Goal: Information Seeking & Learning: Check status

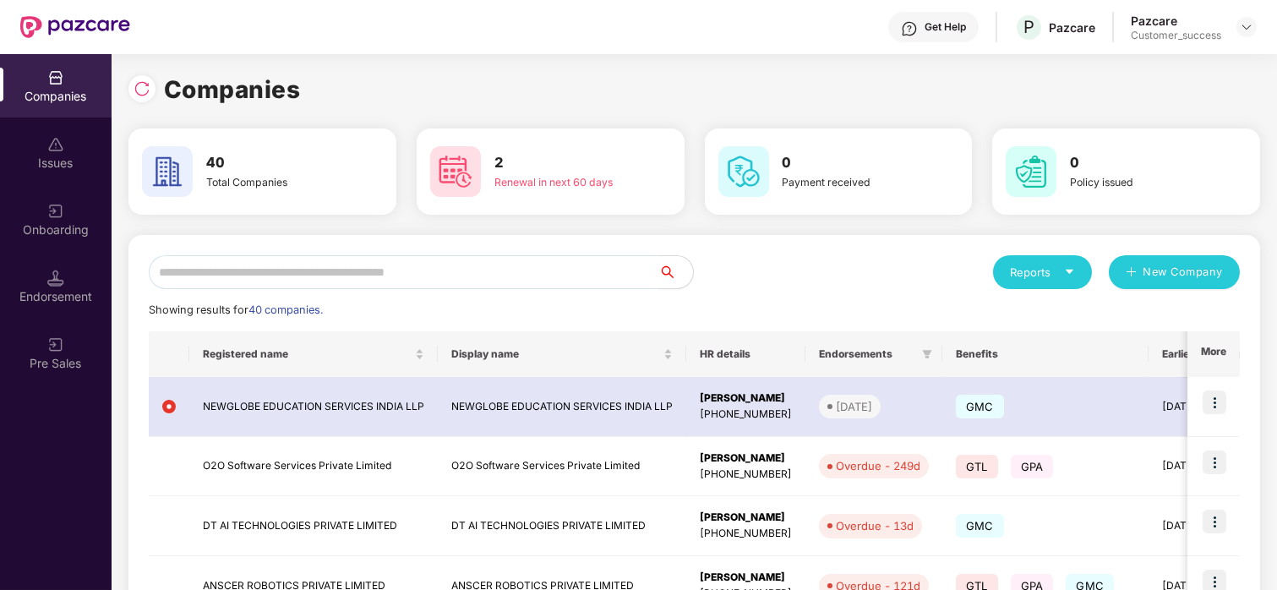
click at [254, 279] on input "text" at bounding box center [404, 272] width 510 height 34
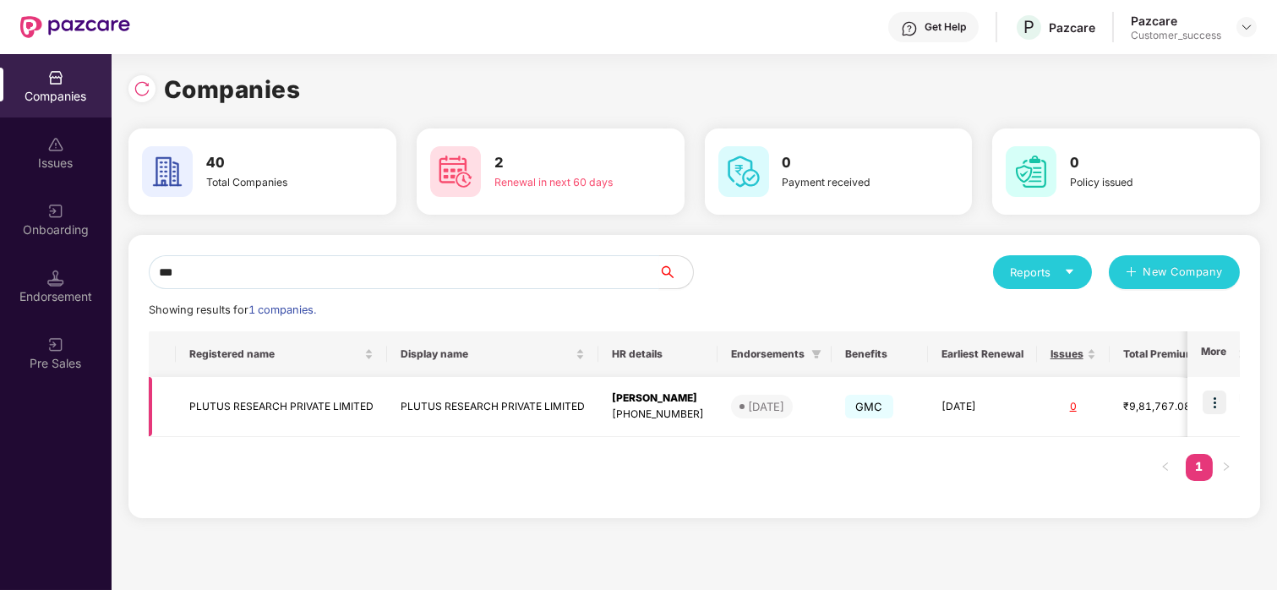
type input "***"
click at [1217, 397] on img at bounding box center [1214, 402] width 24 height 24
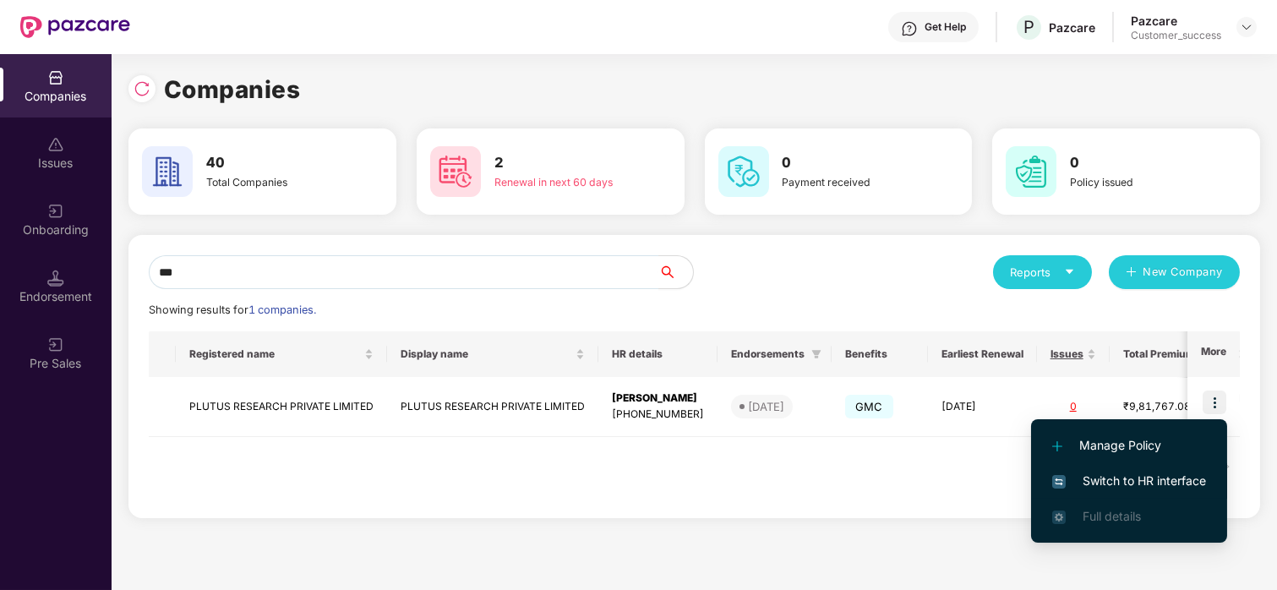
click at [1127, 471] on span "Switch to HR interface" at bounding box center [1129, 480] width 154 height 19
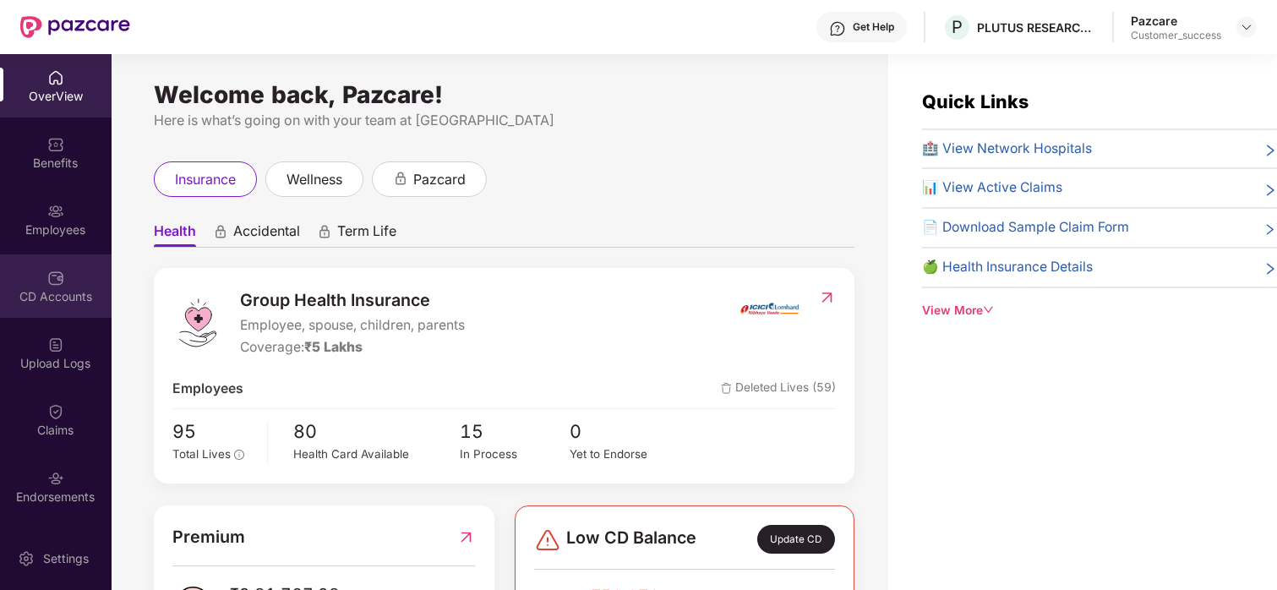
click at [48, 288] on div "CD Accounts" at bounding box center [56, 296] width 112 height 17
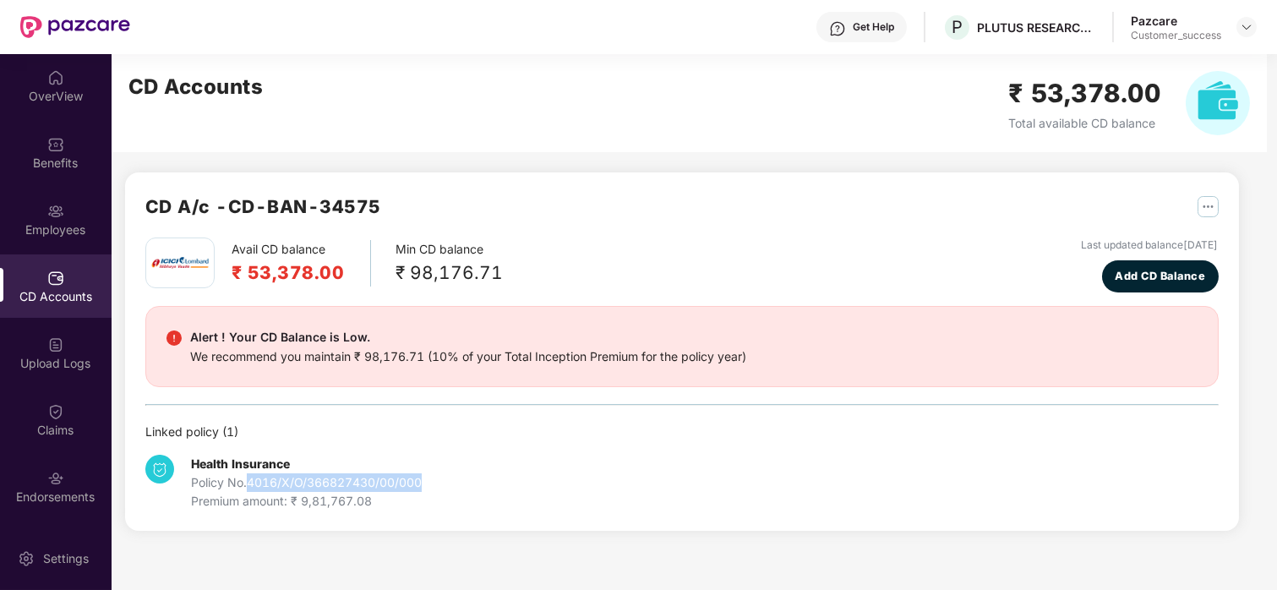
drag, startPoint x: 464, startPoint y: 490, endPoint x: 252, endPoint y: 484, distance: 212.1
click at [252, 484] on div "Health Insurance Policy No. 4016/X/O/366827430/00/000 Premium amount: ₹ 9,81,76…" at bounding box center [323, 483] width 357 height 56
copy div "4016/X/O/366827430/00/000"
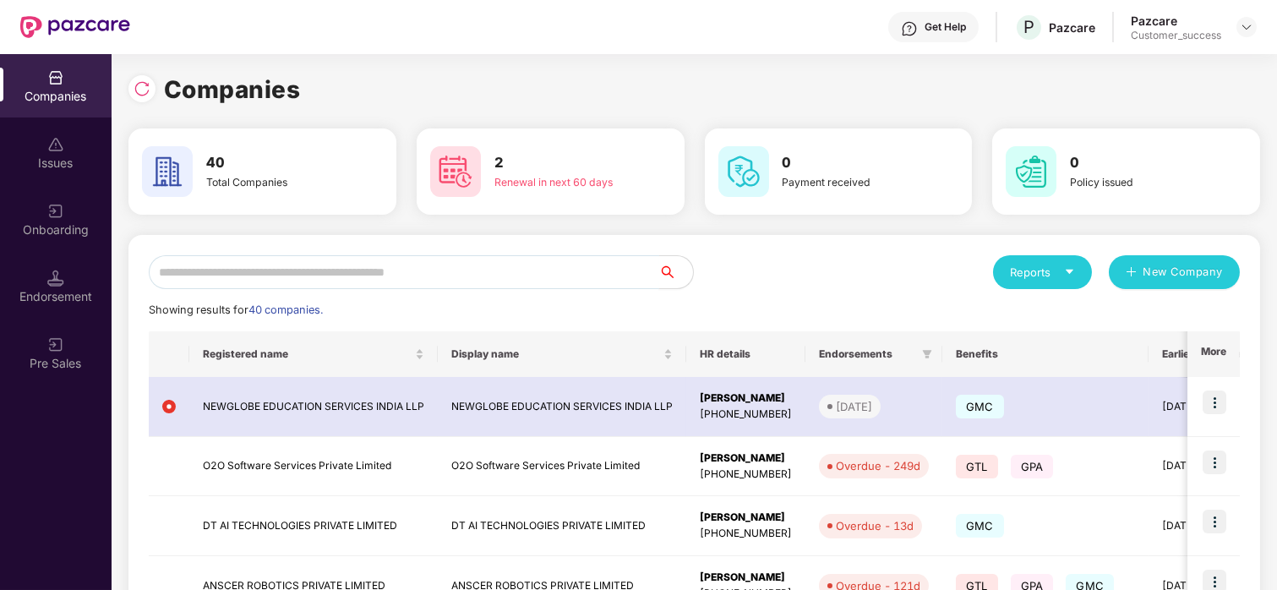
click at [260, 274] on input "text" at bounding box center [404, 272] width 510 height 34
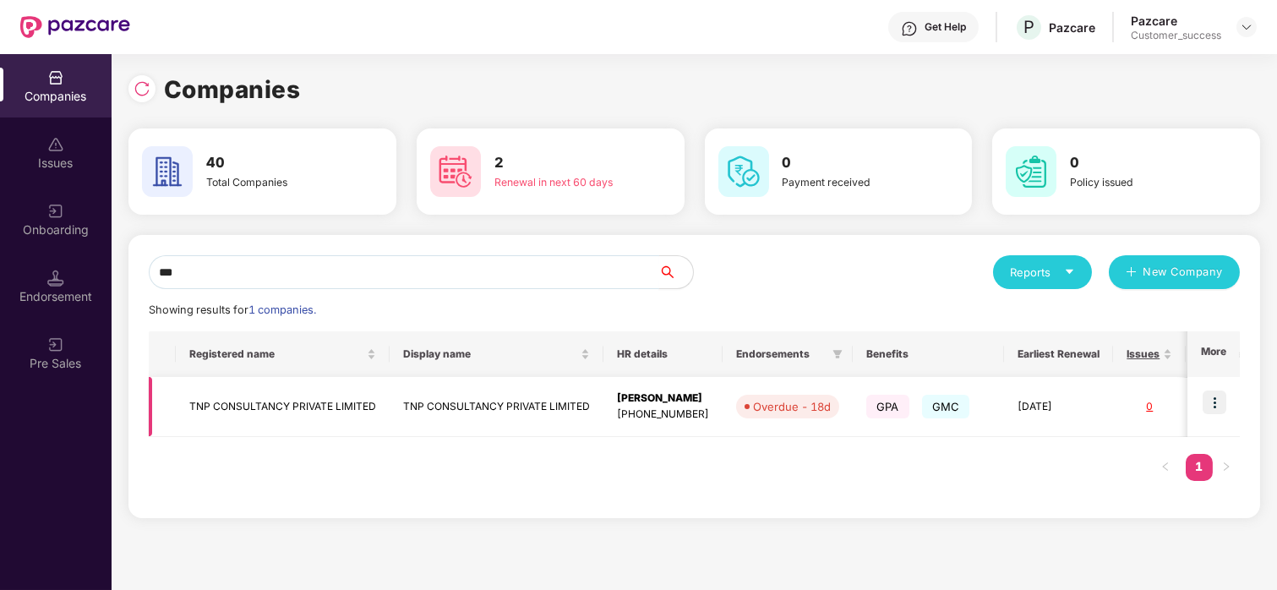
type input "***"
click at [1207, 401] on img at bounding box center [1214, 402] width 24 height 24
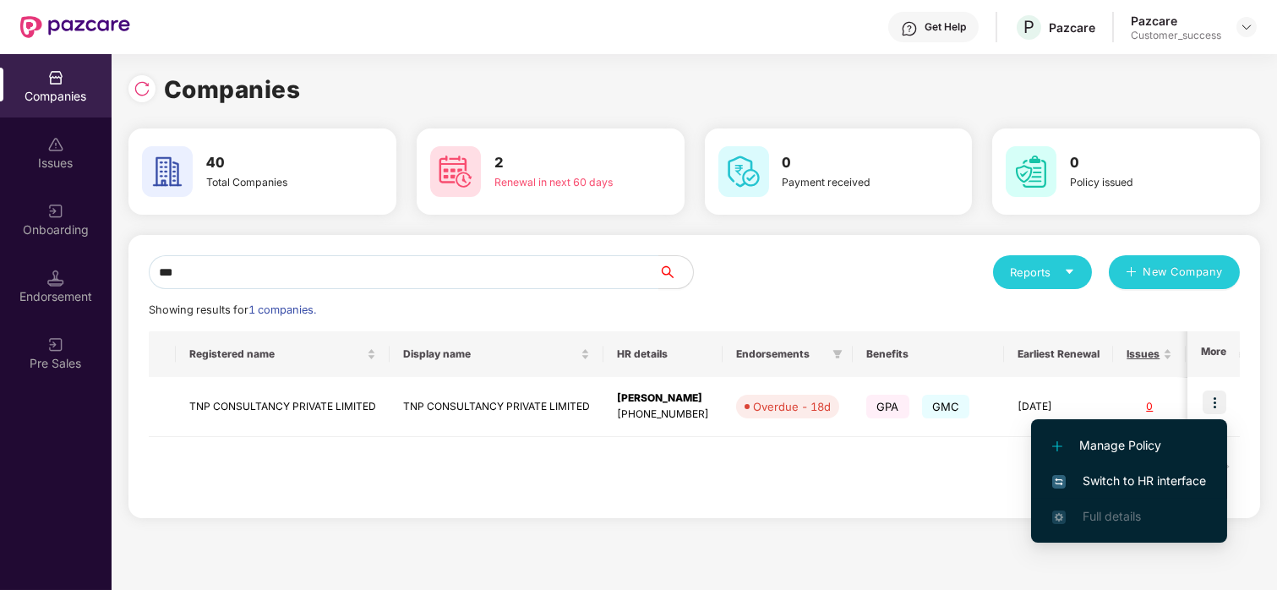
click at [1094, 486] on span "Switch to HR interface" at bounding box center [1129, 480] width 154 height 19
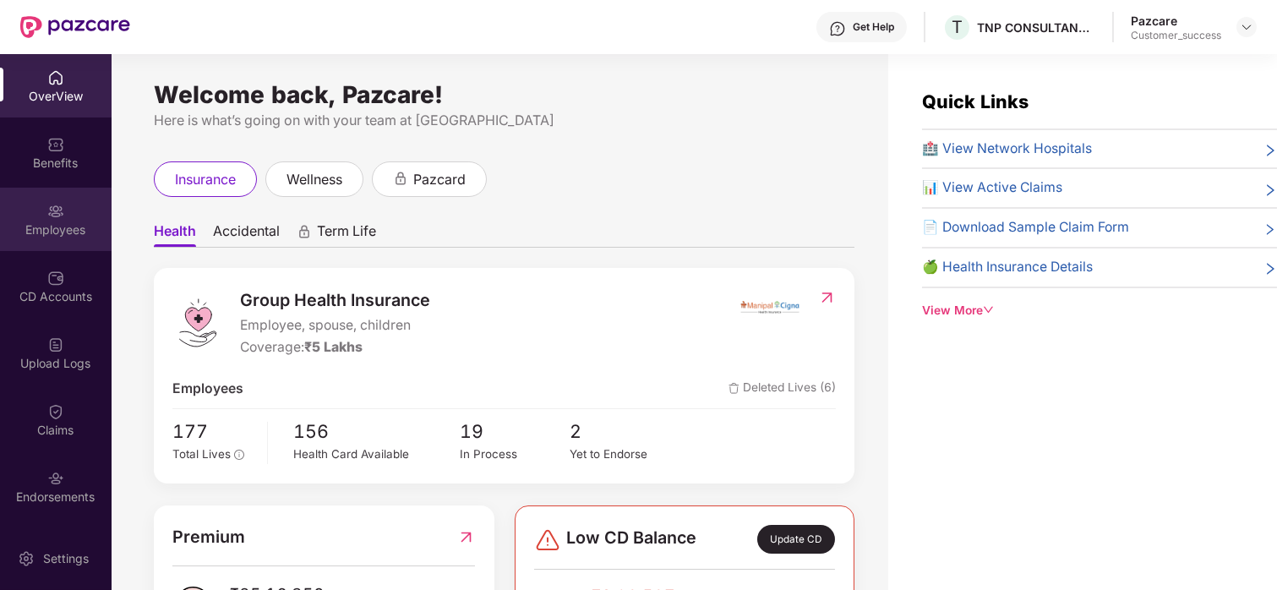
click at [45, 193] on div "Employees" at bounding box center [56, 219] width 112 height 63
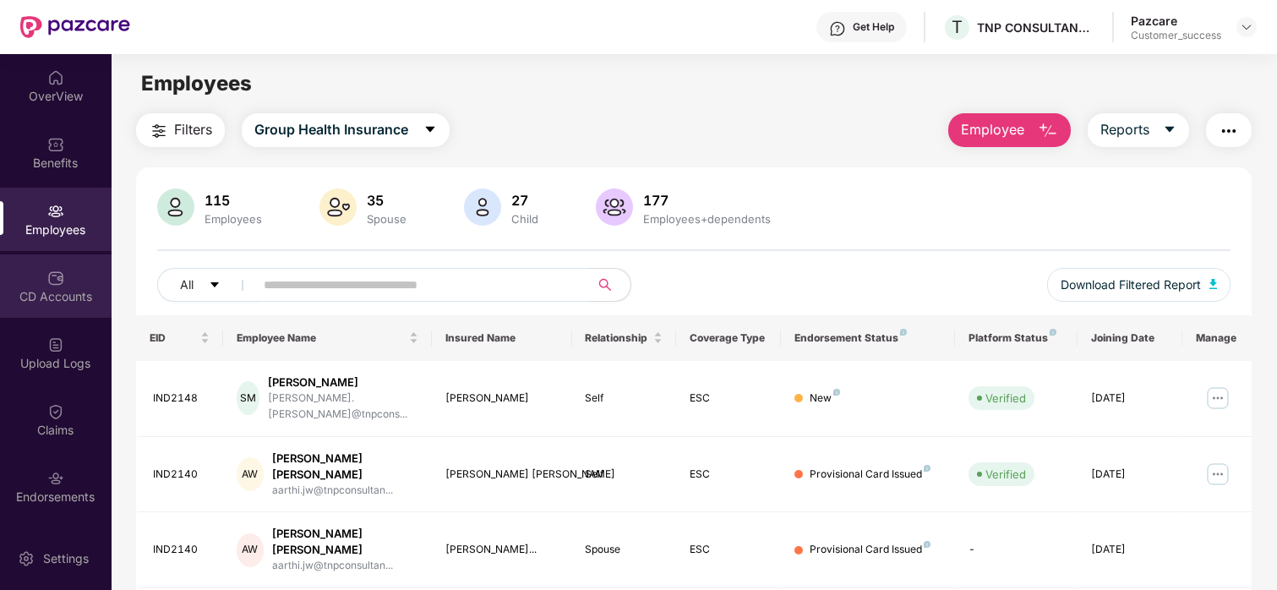
click at [65, 260] on div "CD Accounts" at bounding box center [56, 285] width 112 height 63
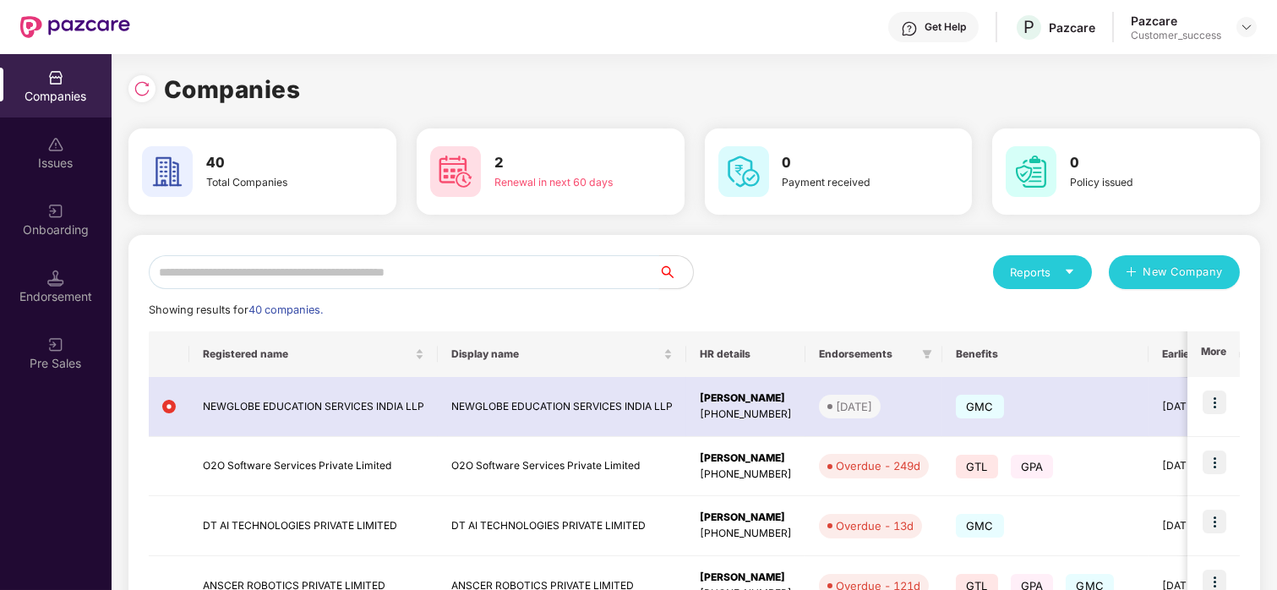
click at [284, 260] on input "text" at bounding box center [404, 272] width 510 height 34
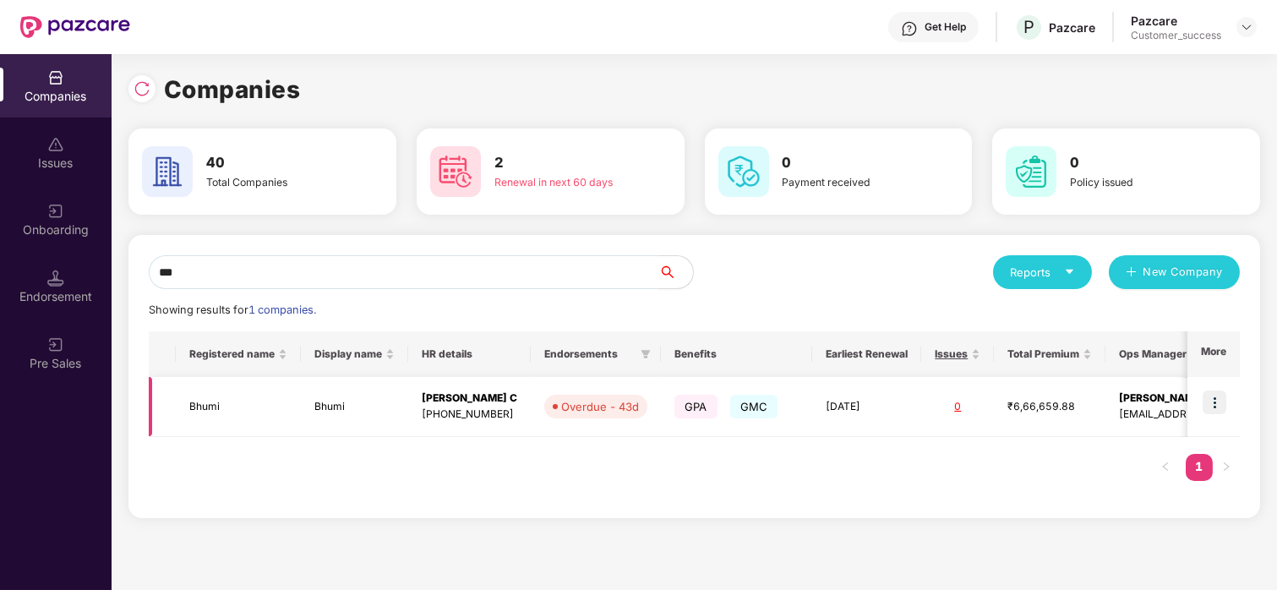
type input "***"
click at [1220, 395] on img at bounding box center [1214, 402] width 24 height 24
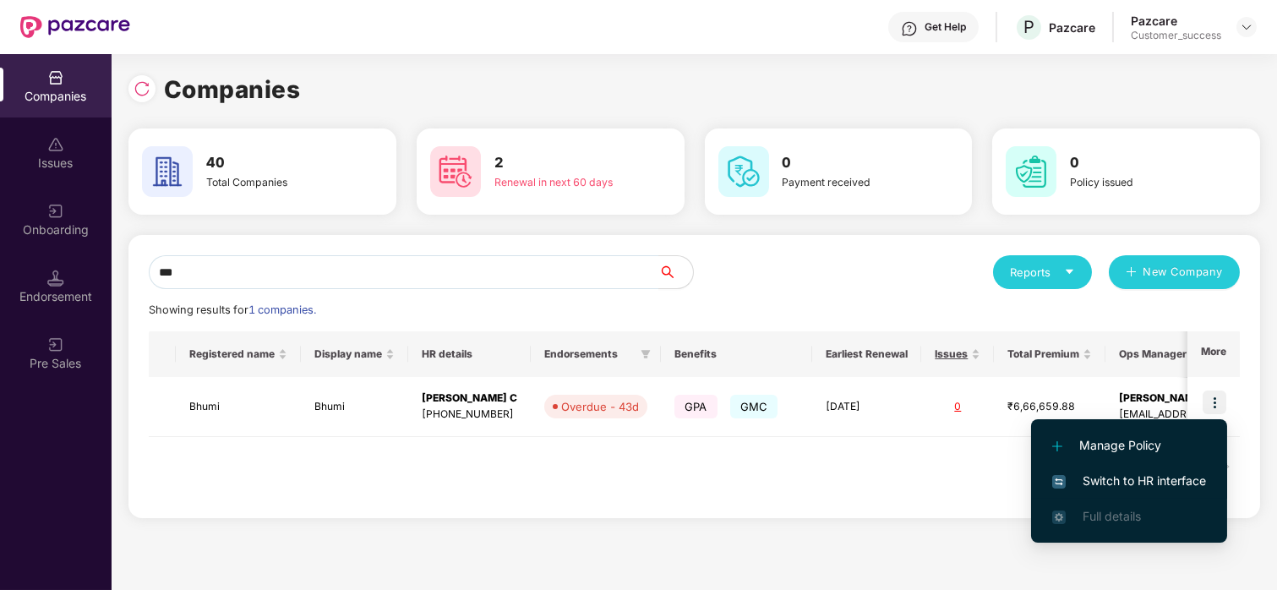
click at [1101, 478] on span "Switch to HR interface" at bounding box center [1129, 480] width 154 height 19
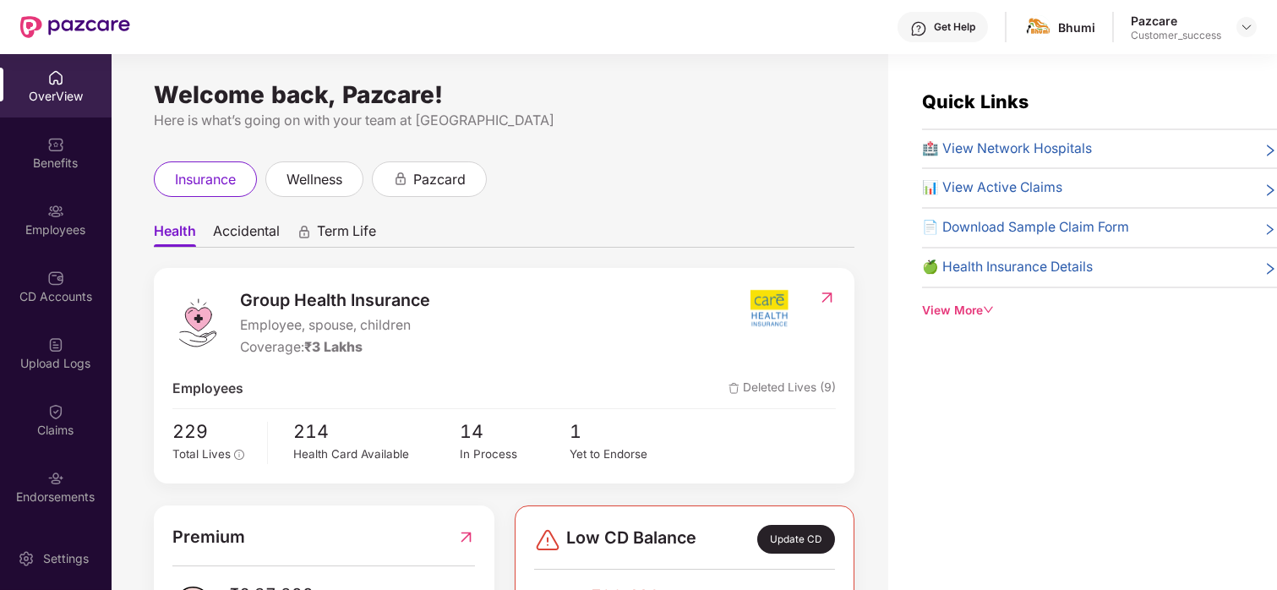
click at [63, 165] on div "Benefits" at bounding box center [56, 163] width 112 height 17
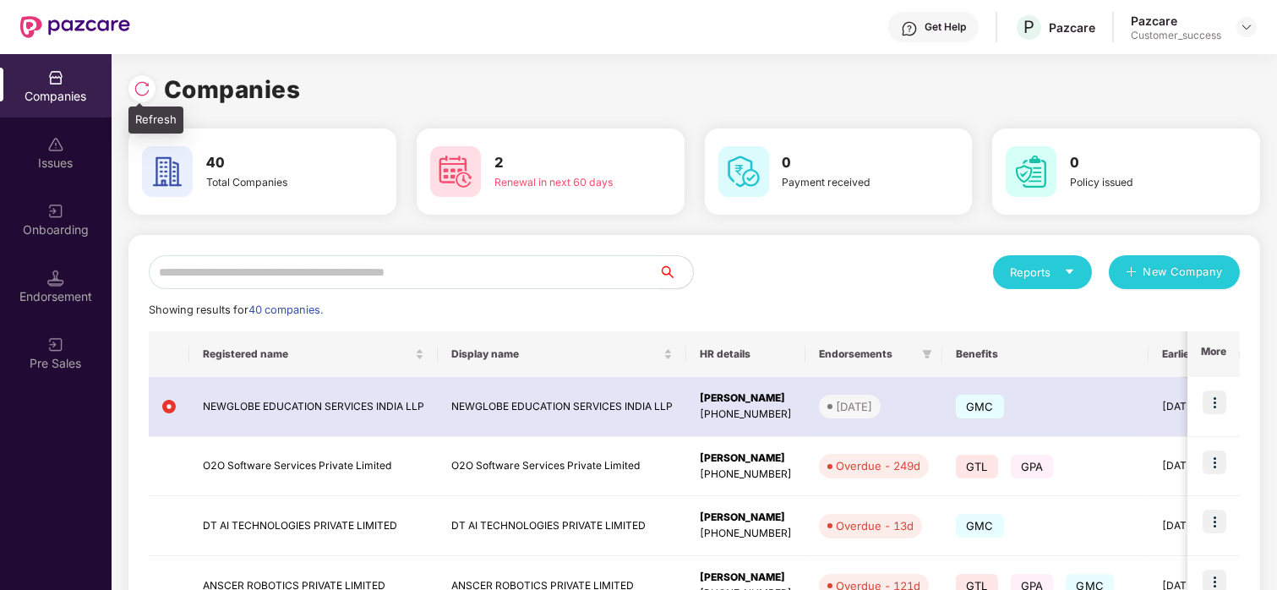
click at [141, 98] on div at bounding box center [141, 88] width 27 height 27
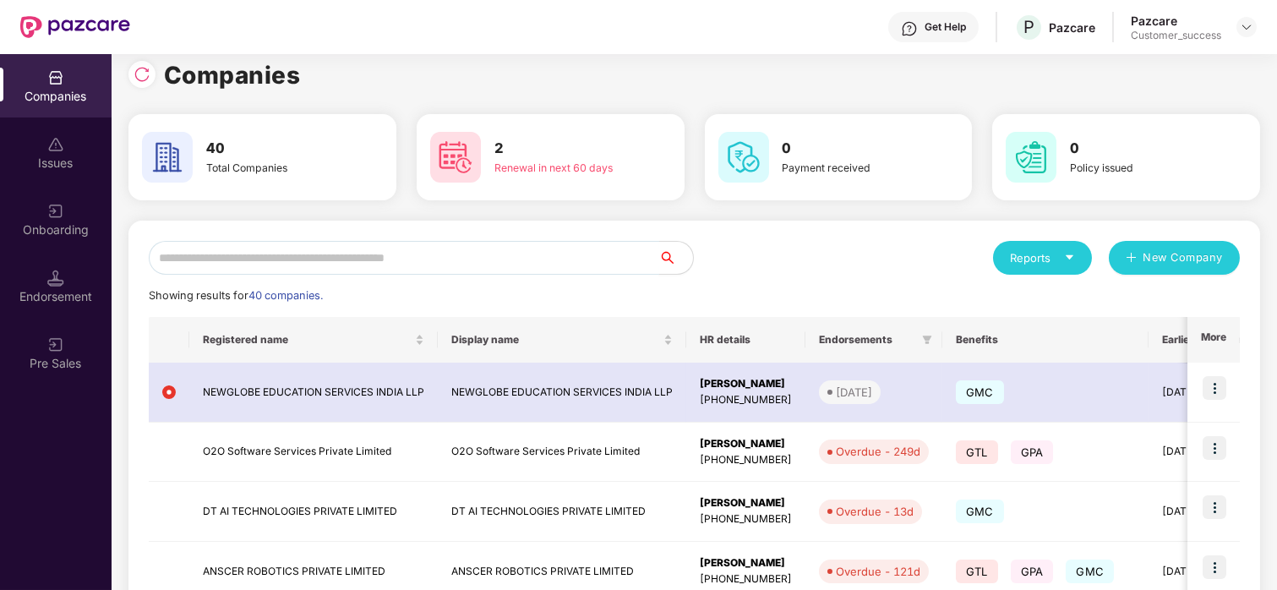
click at [237, 248] on input "text" at bounding box center [404, 258] width 510 height 34
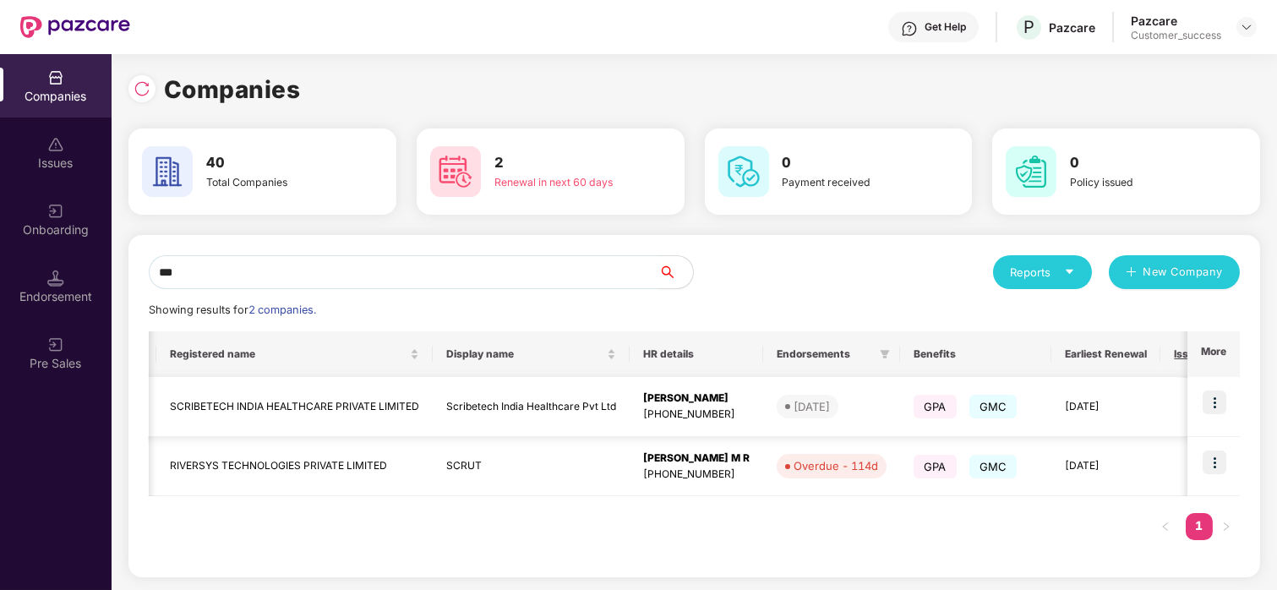
scroll to position [0, 19]
click at [142, 85] on img at bounding box center [141, 88] width 17 height 17
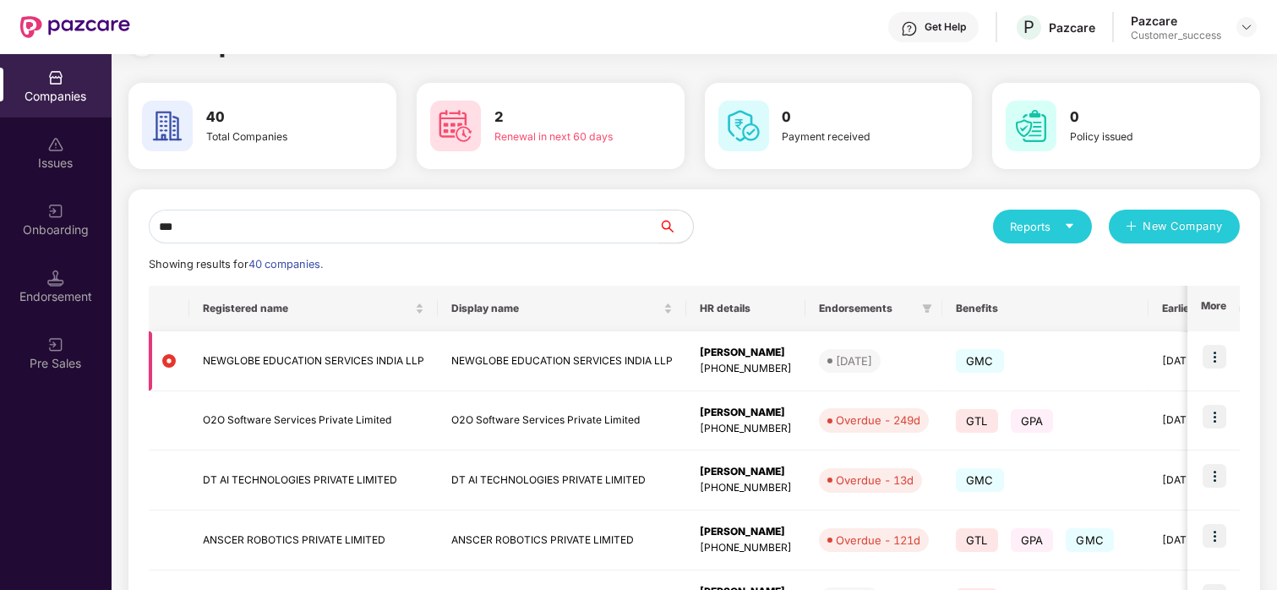
scroll to position [46, 0]
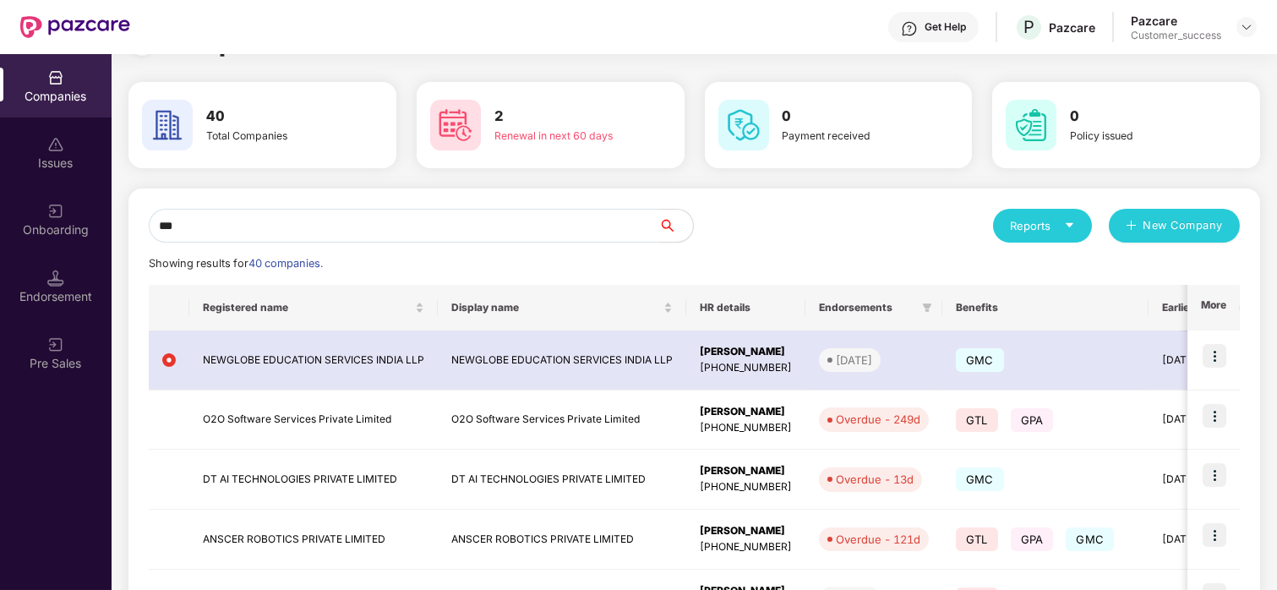
click at [215, 227] on input "***" at bounding box center [404, 226] width 510 height 34
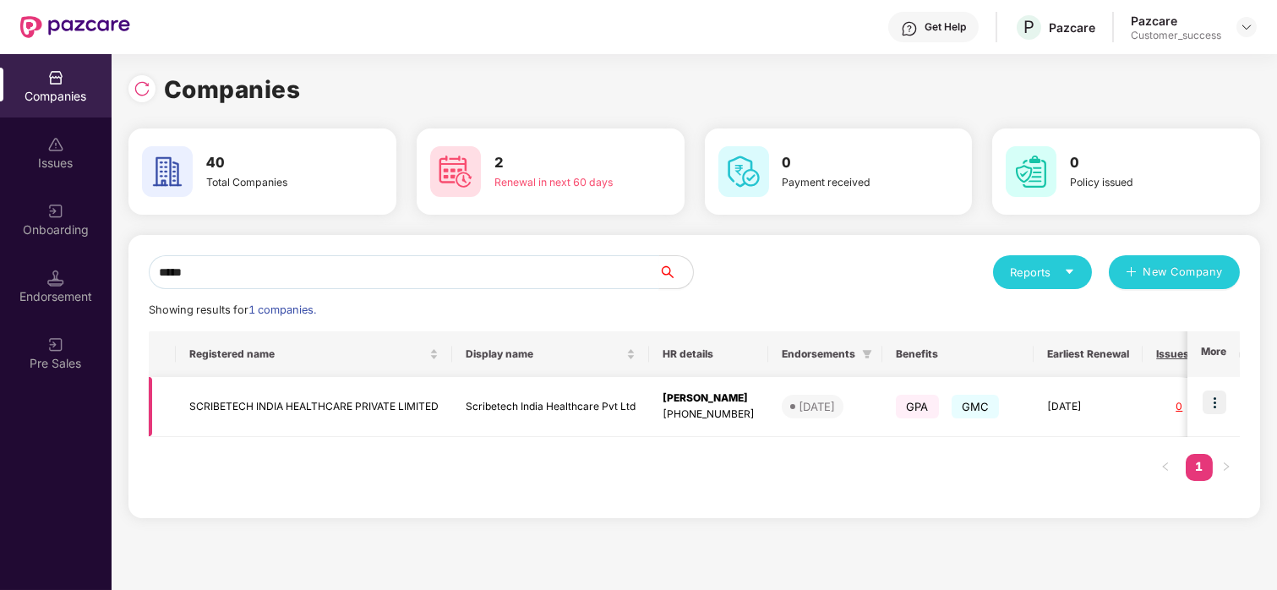
type input "*****"
click at [1216, 400] on img at bounding box center [1214, 402] width 24 height 24
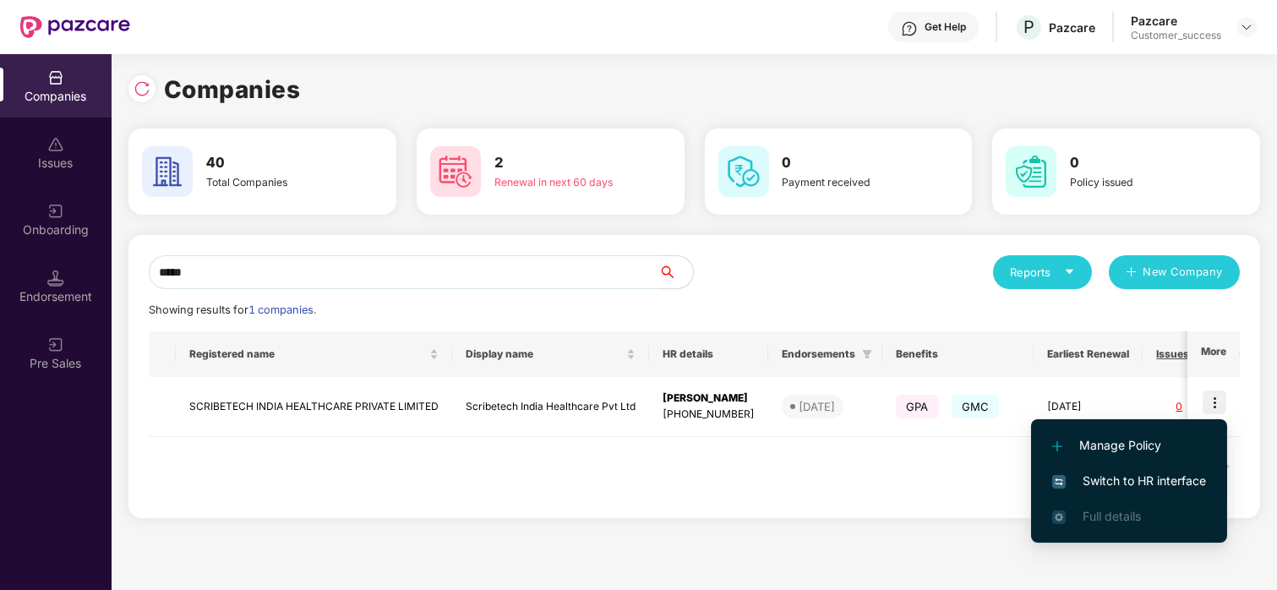
click at [1133, 476] on span "Switch to HR interface" at bounding box center [1129, 480] width 154 height 19
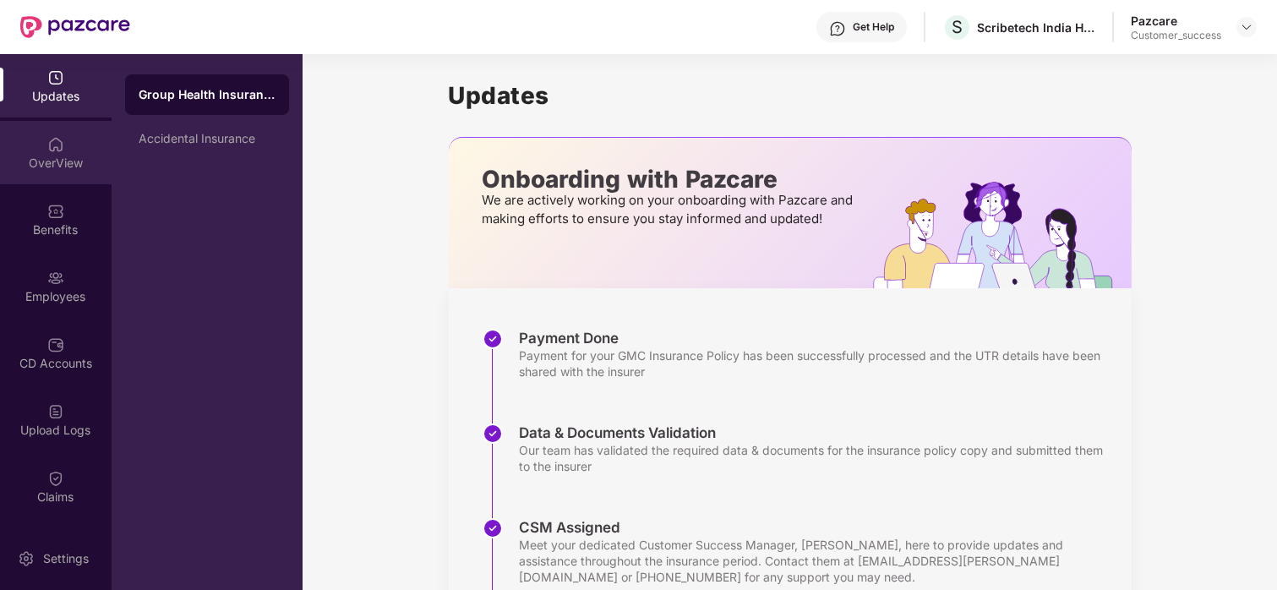
click at [66, 165] on div "OverView" at bounding box center [56, 163] width 112 height 17
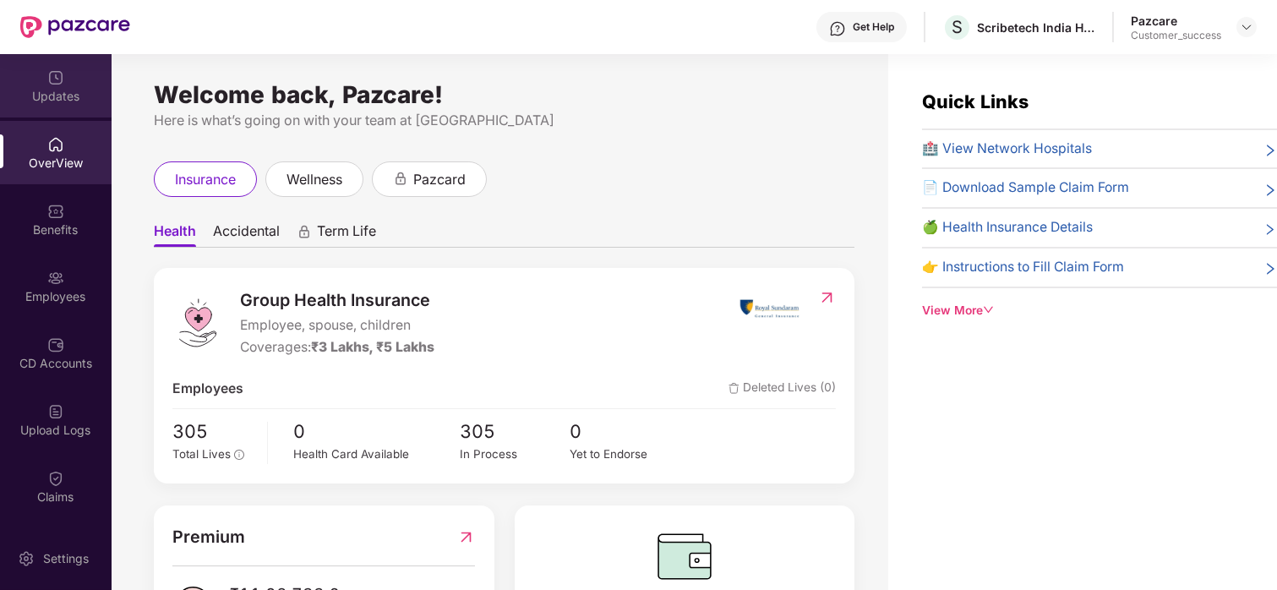
click at [37, 78] on div "Updates" at bounding box center [56, 85] width 112 height 63
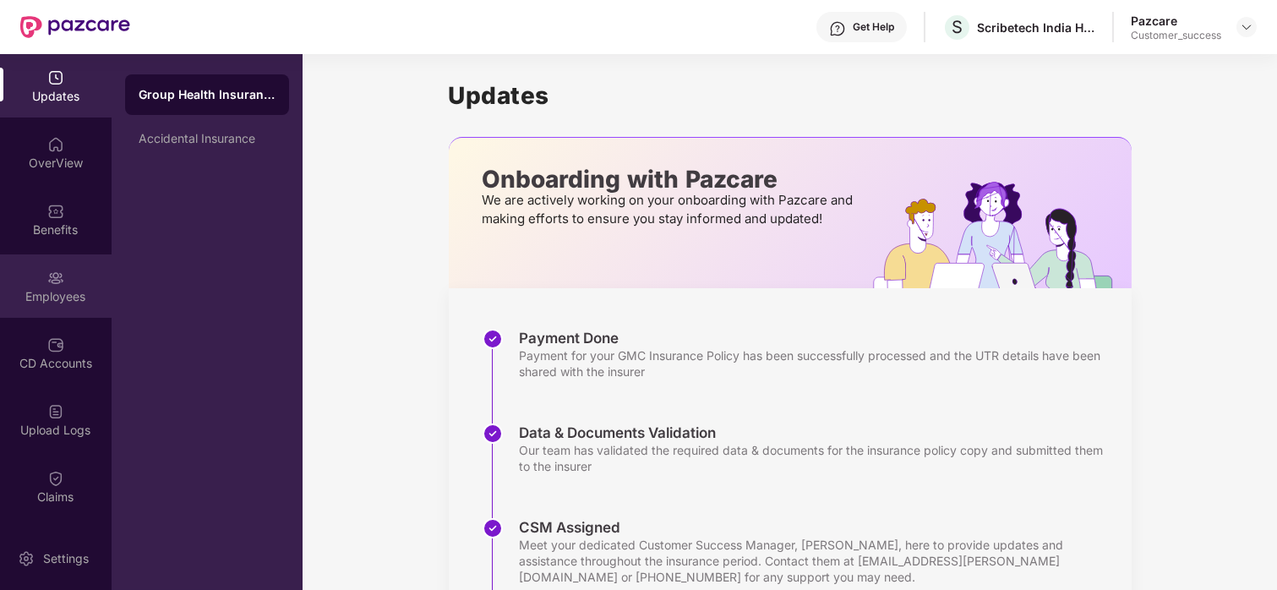
click at [54, 273] on img at bounding box center [55, 277] width 17 height 17
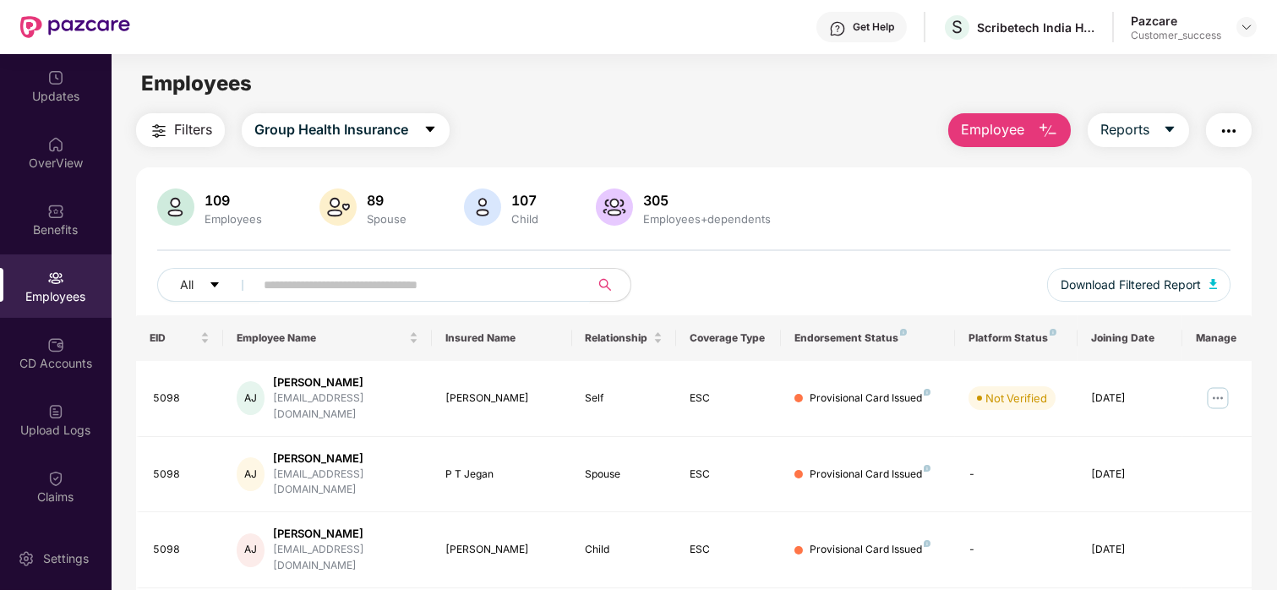
click at [346, 290] on input "text" at bounding box center [415, 284] width 303 height 25
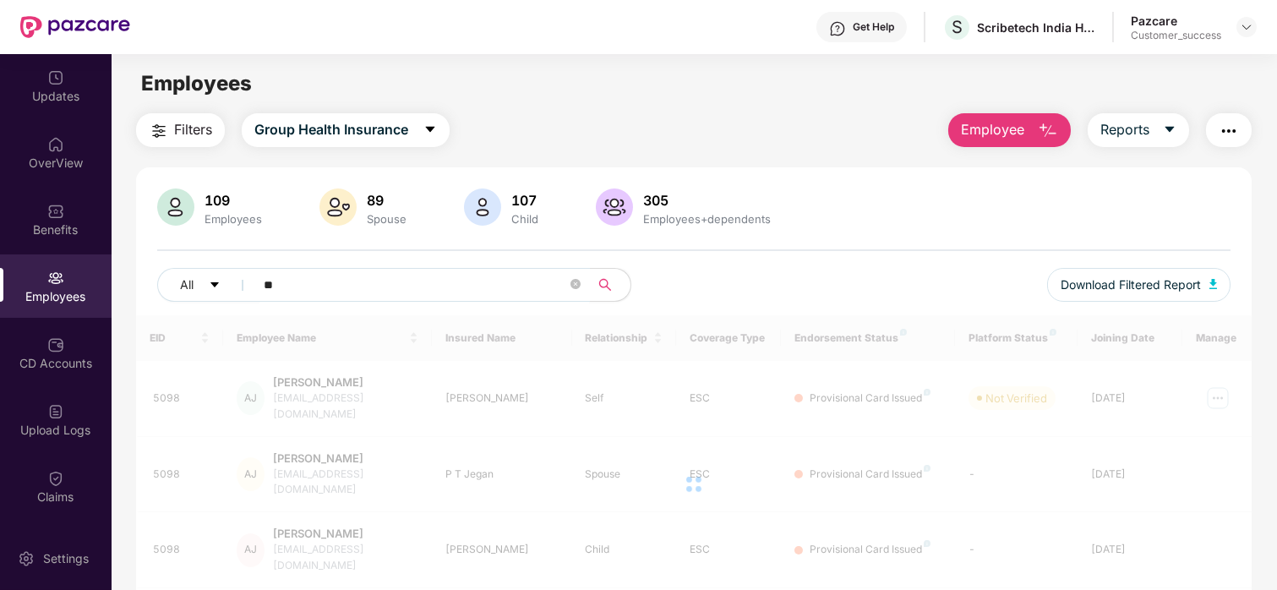
type input "*"
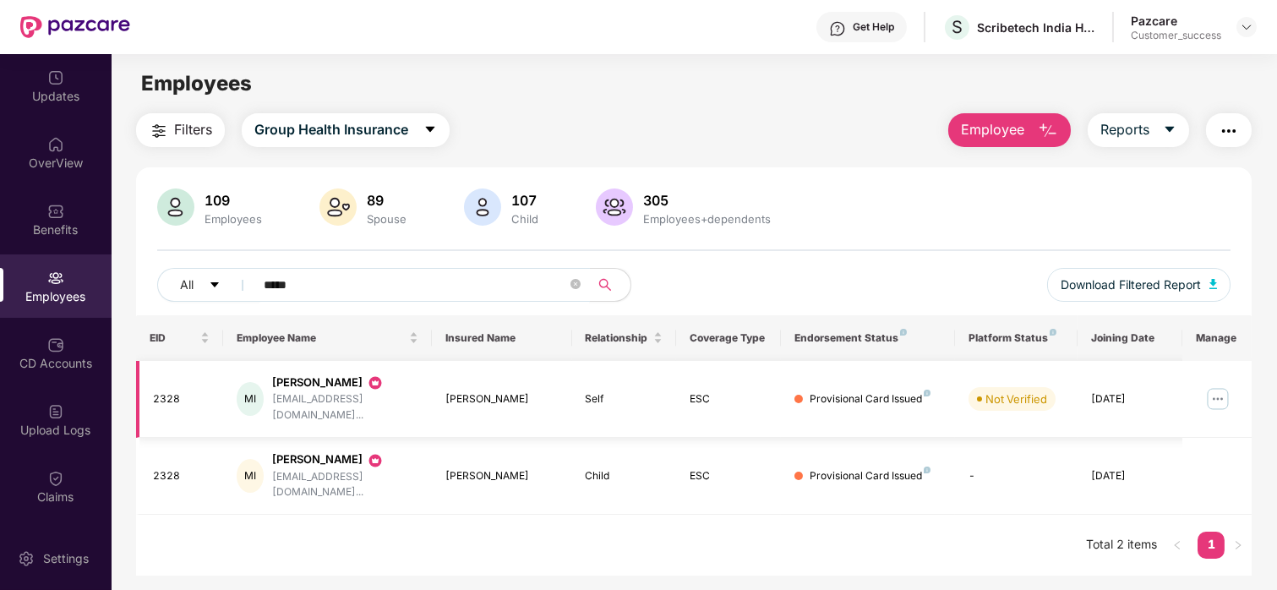
type input "*****"
click at [1216, 385] on img at bounding box center [1217, 398] width 27 height 27
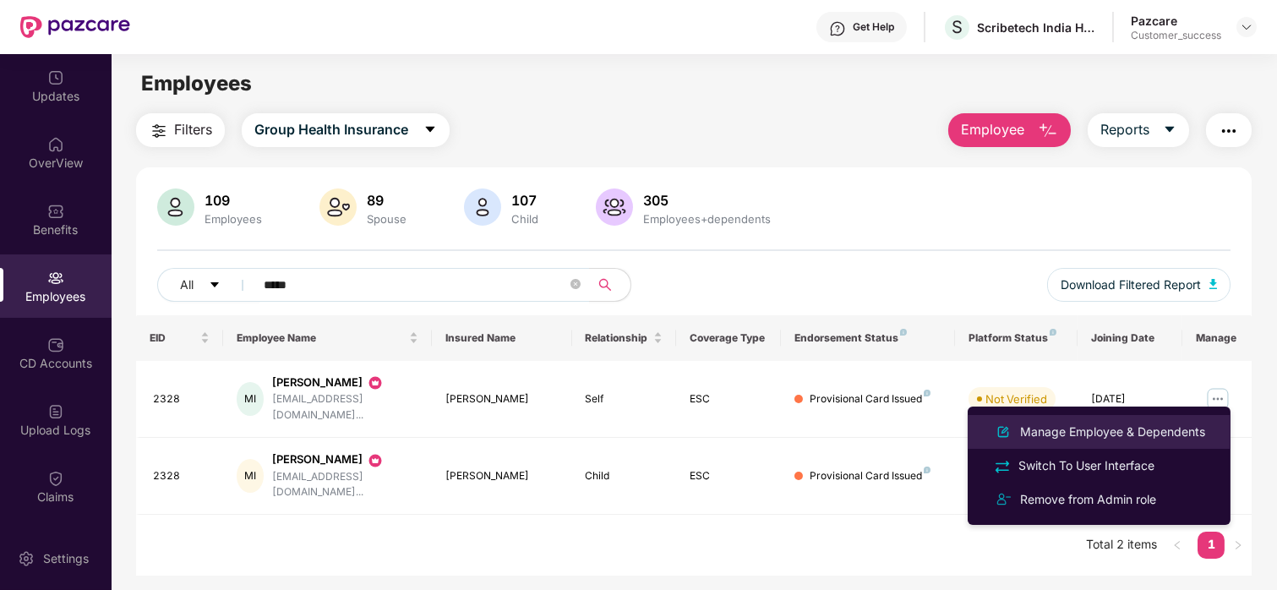
click at [1138, 437] on div "Manage Employee & Dependents" at bounding box center [1112, 431] width 192 height 19
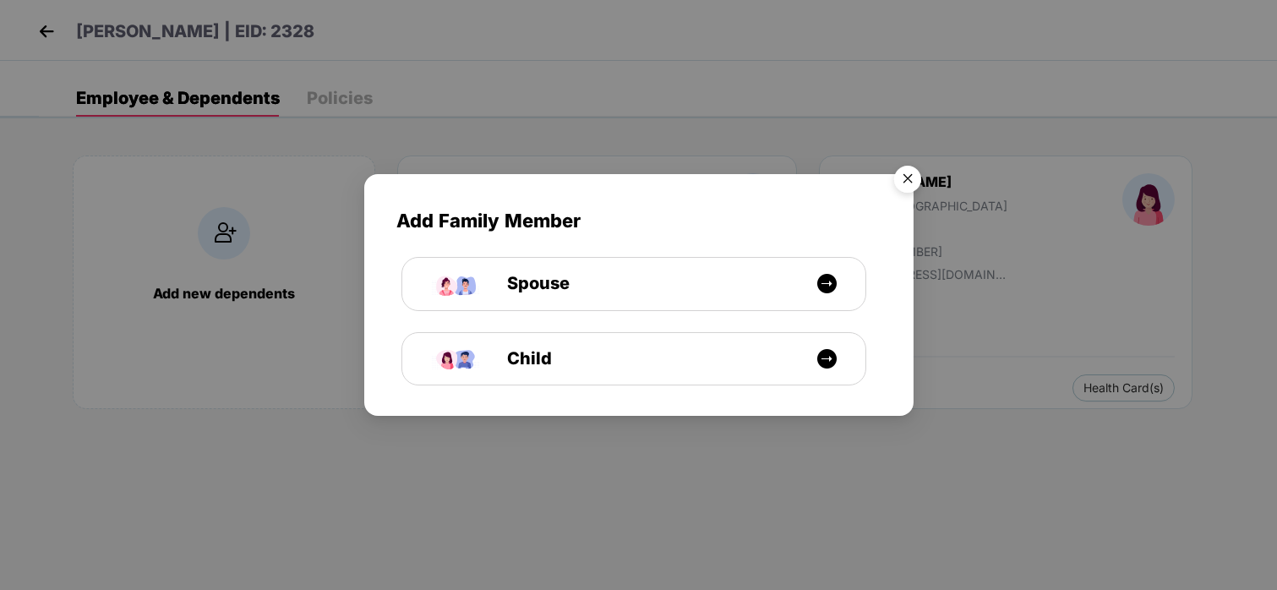
click at [910, 179] on img "Close" at bounding box center [907, 181] width 47 height 47
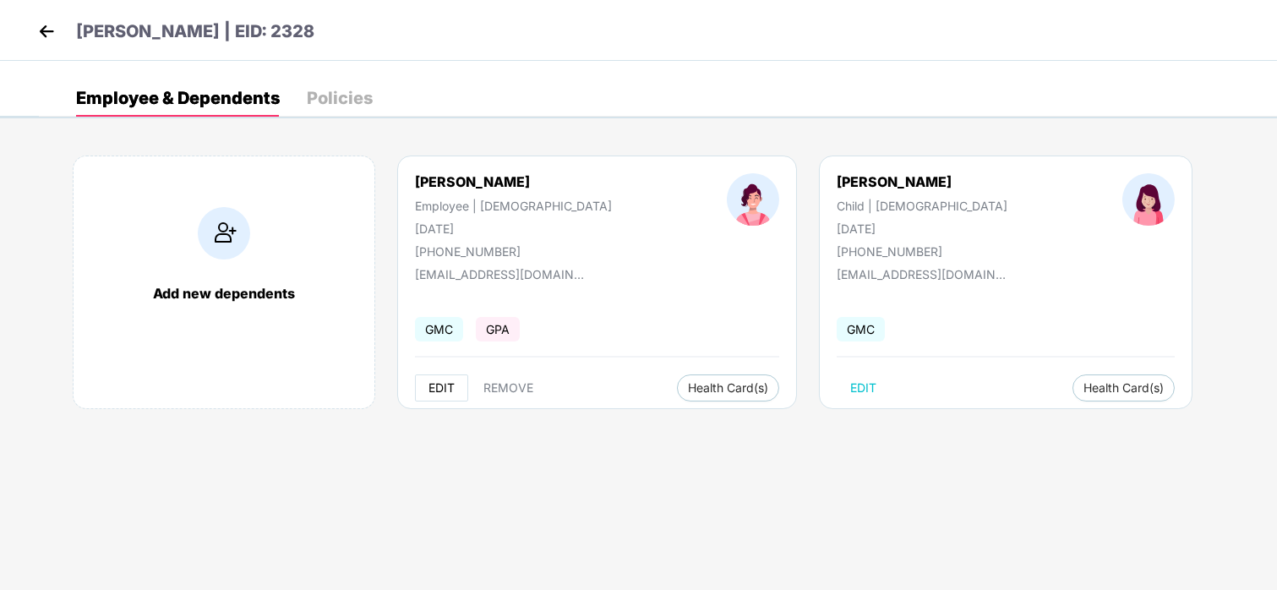
click at [446, 389] on span "EDIT" at bounding box center [441, 388] width 26 height 14
select select "******"
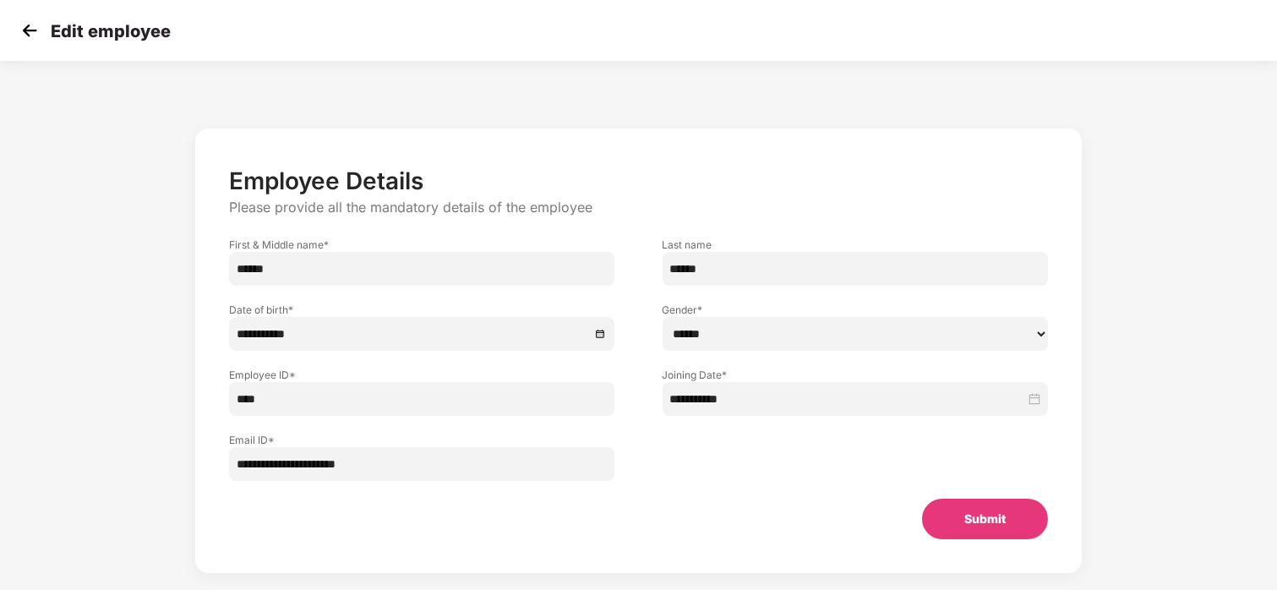
click at [389, 463] on input "**********" at bounding box center [422, 464] width 386 height 34
click at [386, 465] on input "**********" at bounding box center [422, 464] width 386 height 34
click at [313, 465] on input "**********" at bounding box center [422, 464] width 386 height 34
type input "**********"
click at [947, 502] on button "Submit" at bounding box center [985, 518] width 126 height 41
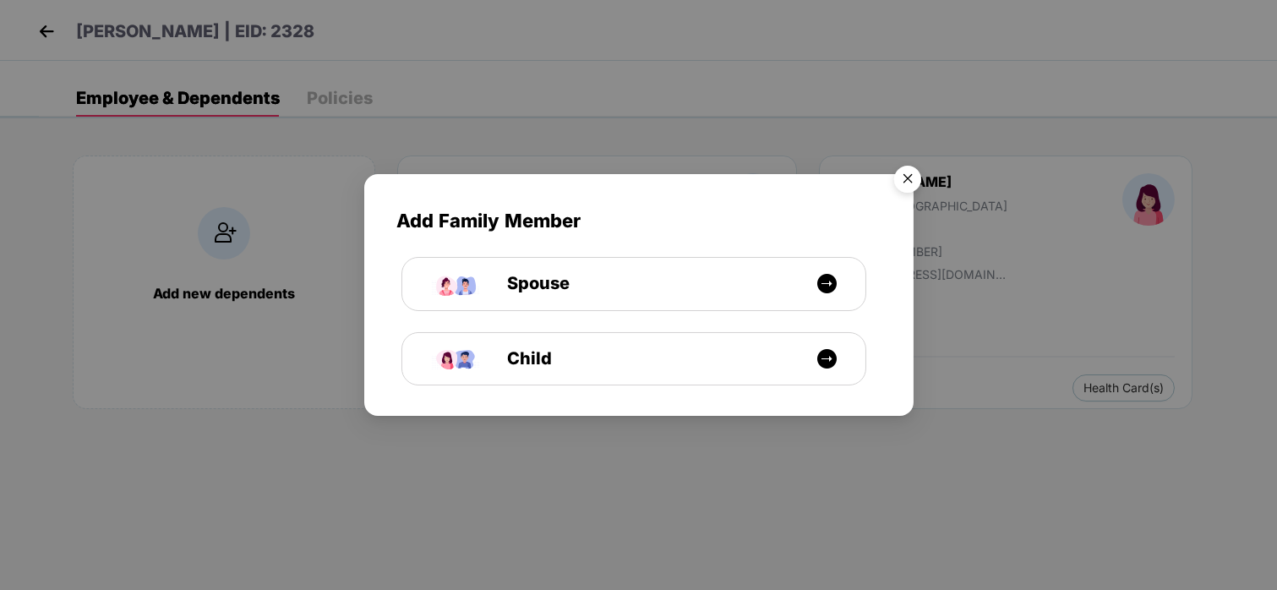
click at [898, 188] on img "Close" at bounding box center [907, 181] width 47 height 47
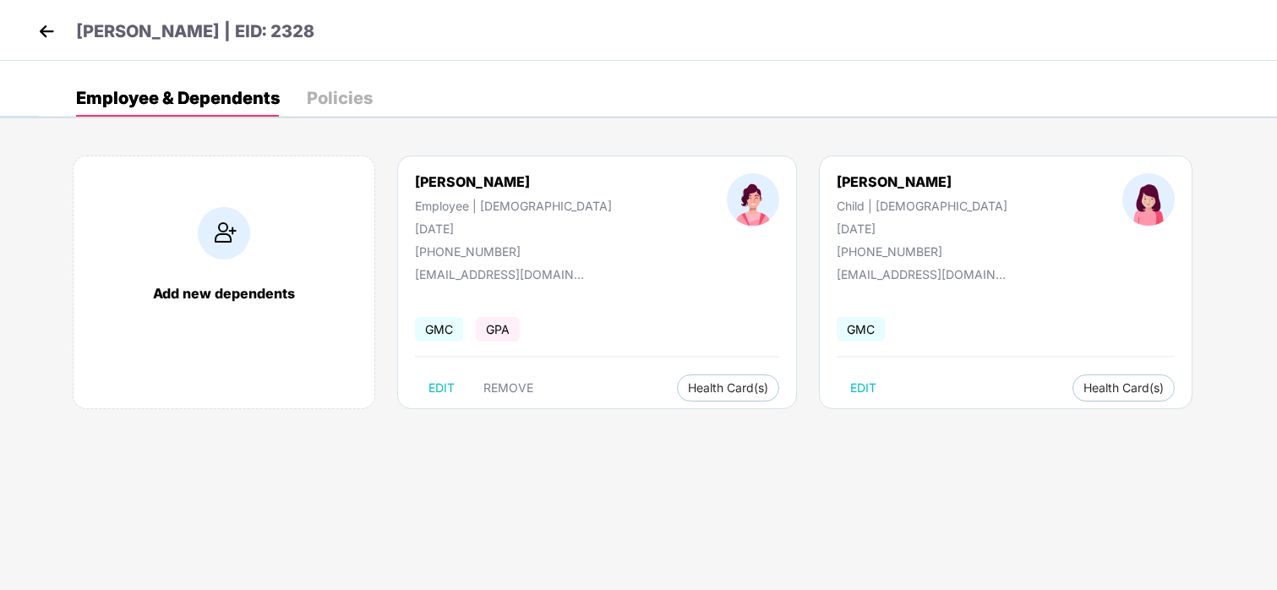
click at [45, 34] on img at bounding box center [46, 31] width 25 height 25
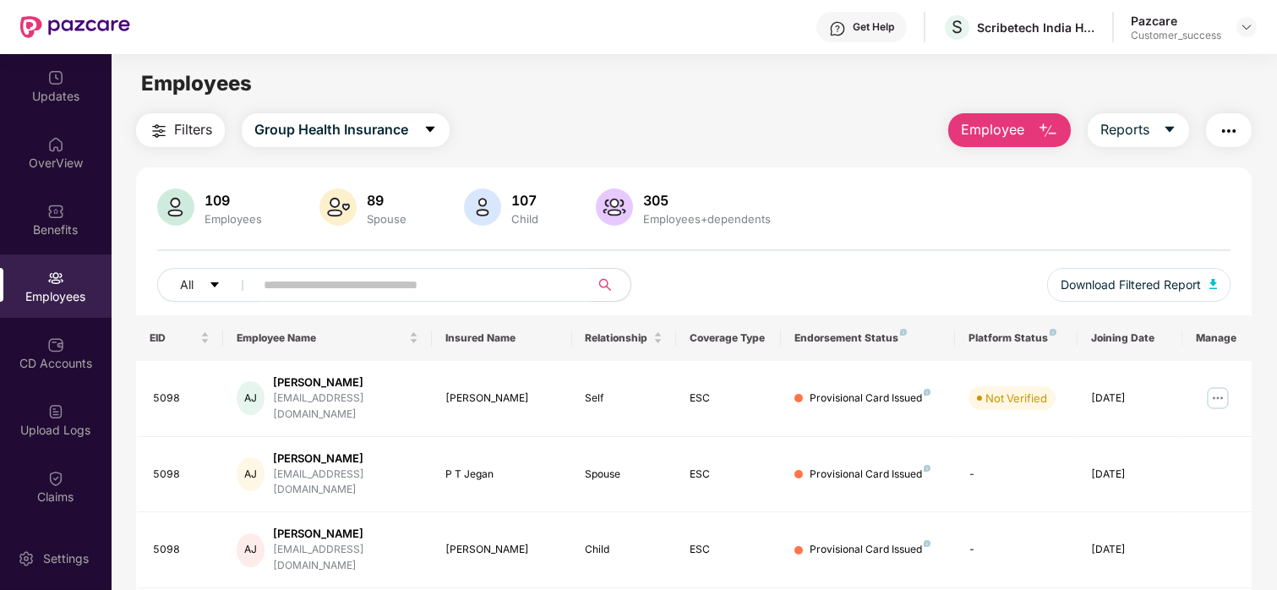
click at [498, 283] on input "text" at bounding box center [415, 284] width 303 height 25
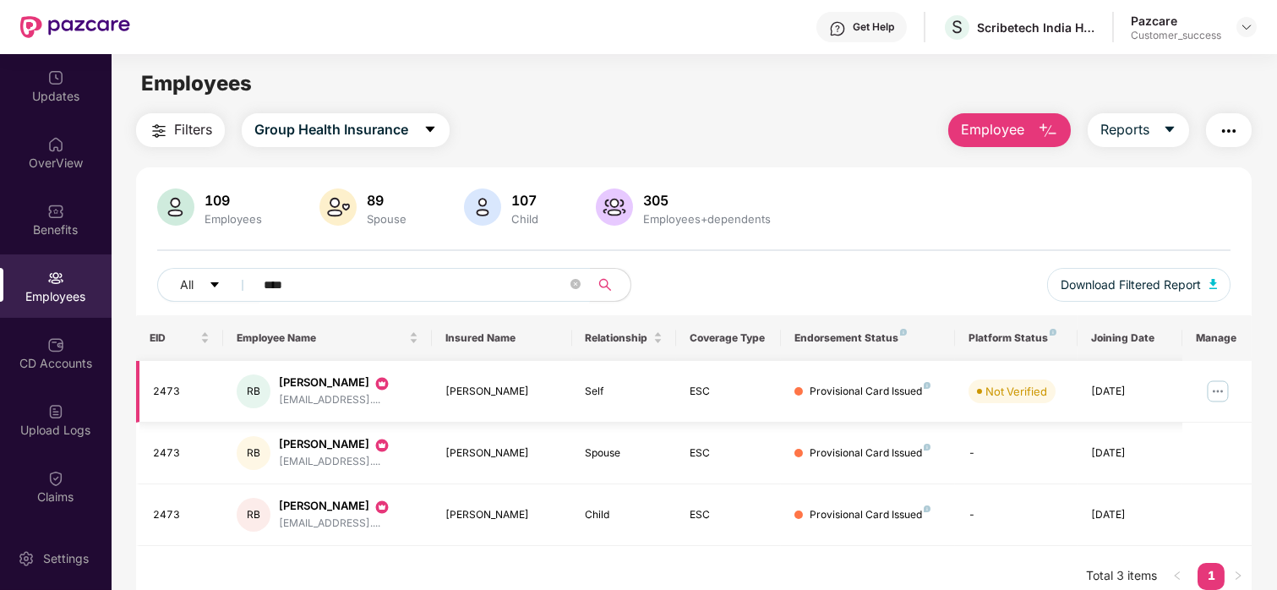
type input "****"
click at [1218, 383] on img at bounding box center [1217, 391] width 27 height 27
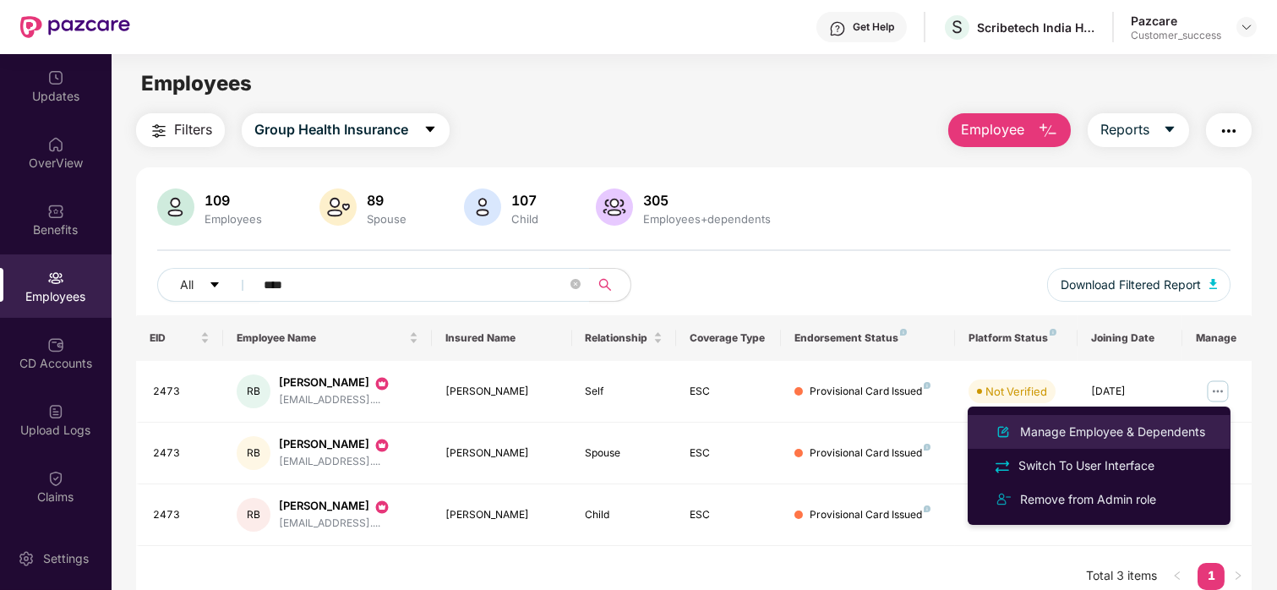
click at [1076, 418] on li "Manage Employee & Dependents" at bounding box center [1098, 432] width 263 height 34
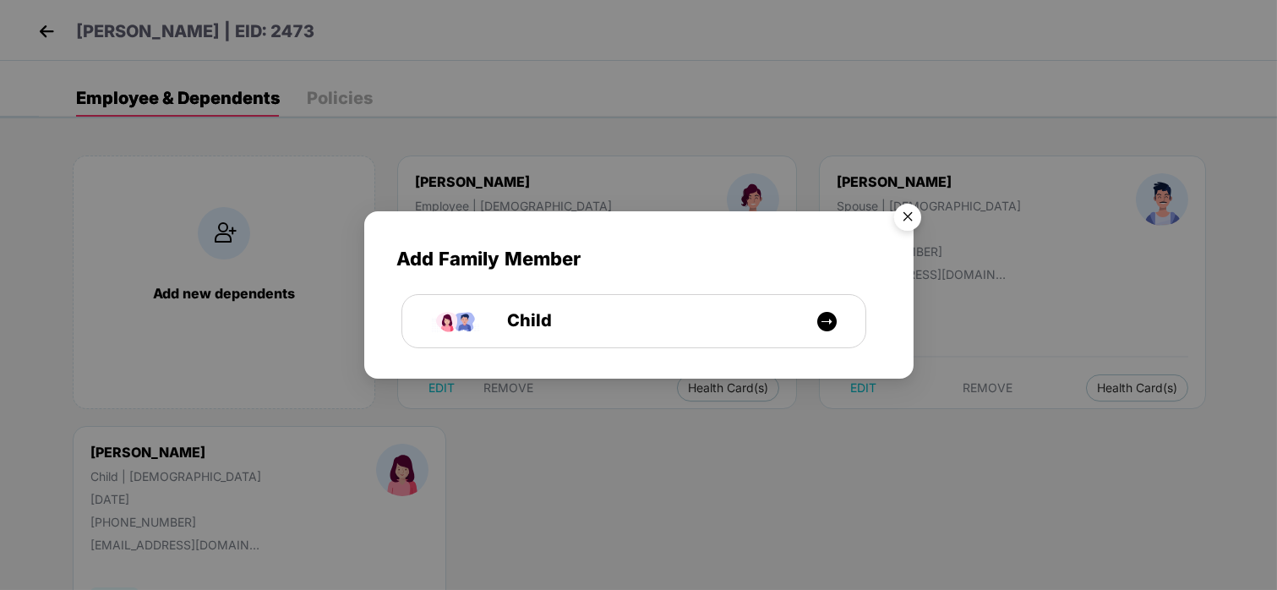
click at [903, 212] on img "Close" at bounding box center [907, 219] width 47 height 47
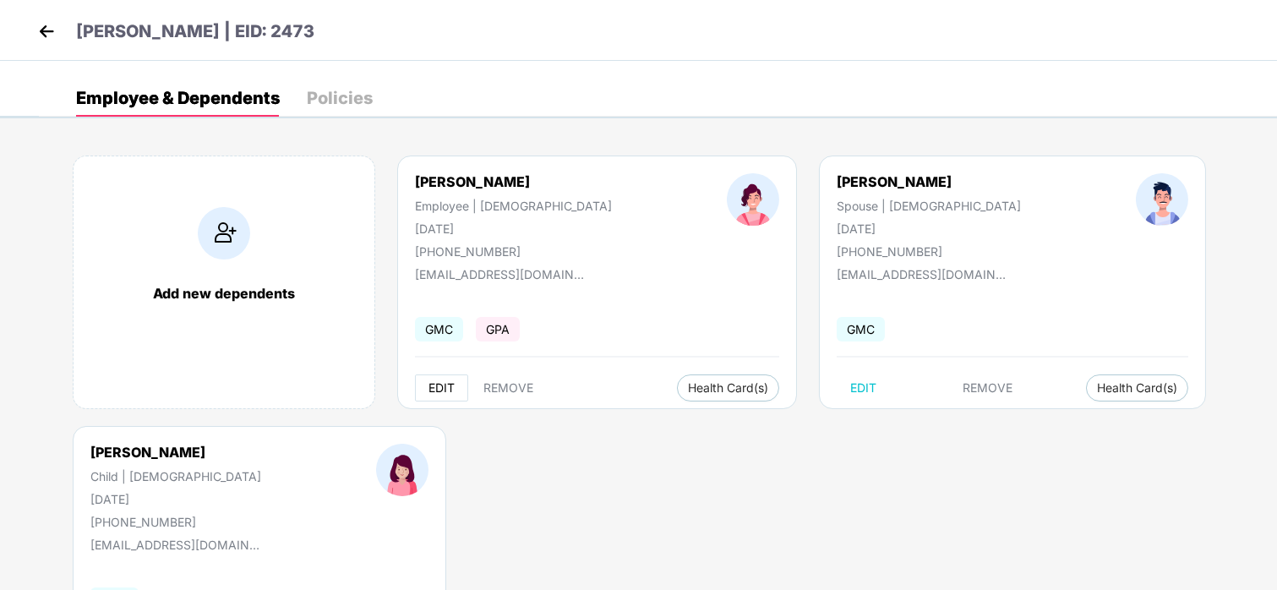
click at [428, 376] on button "EDIT" at bounding box center [441, 387] width 53 height 27
select select "******"
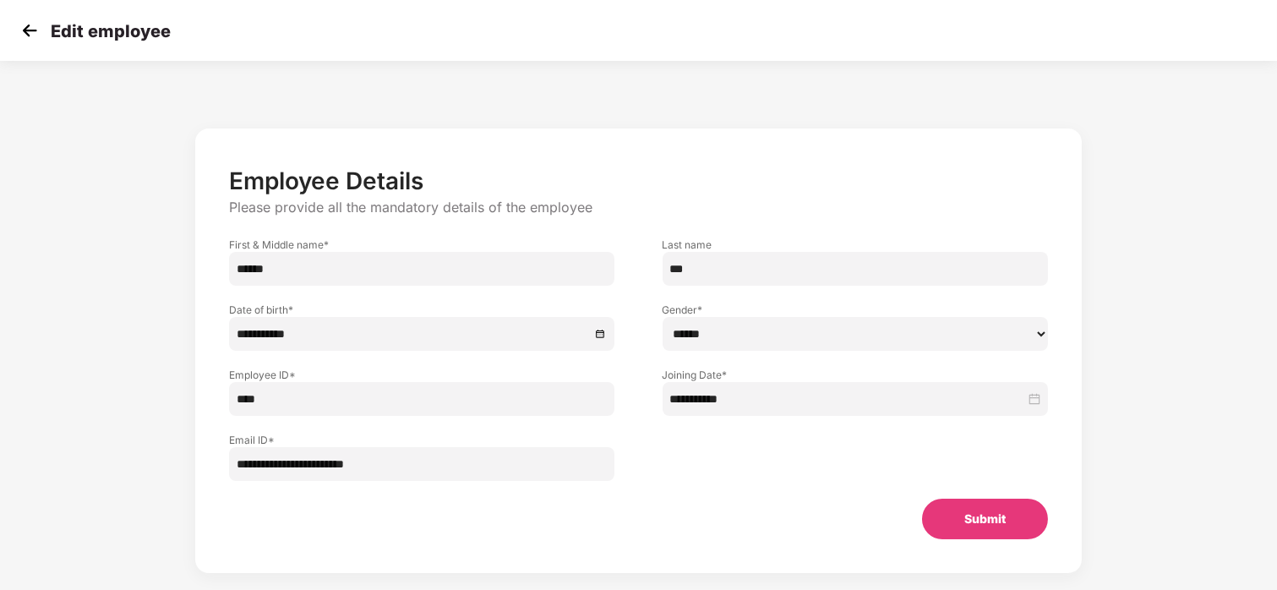
click at [332, 463] on input "**********" at bounding box center [422, 464] width 386 height 34
type input "**********"
click at [990, 508] on button "Submit" at bounding box center [985, 518] width 126 height 41
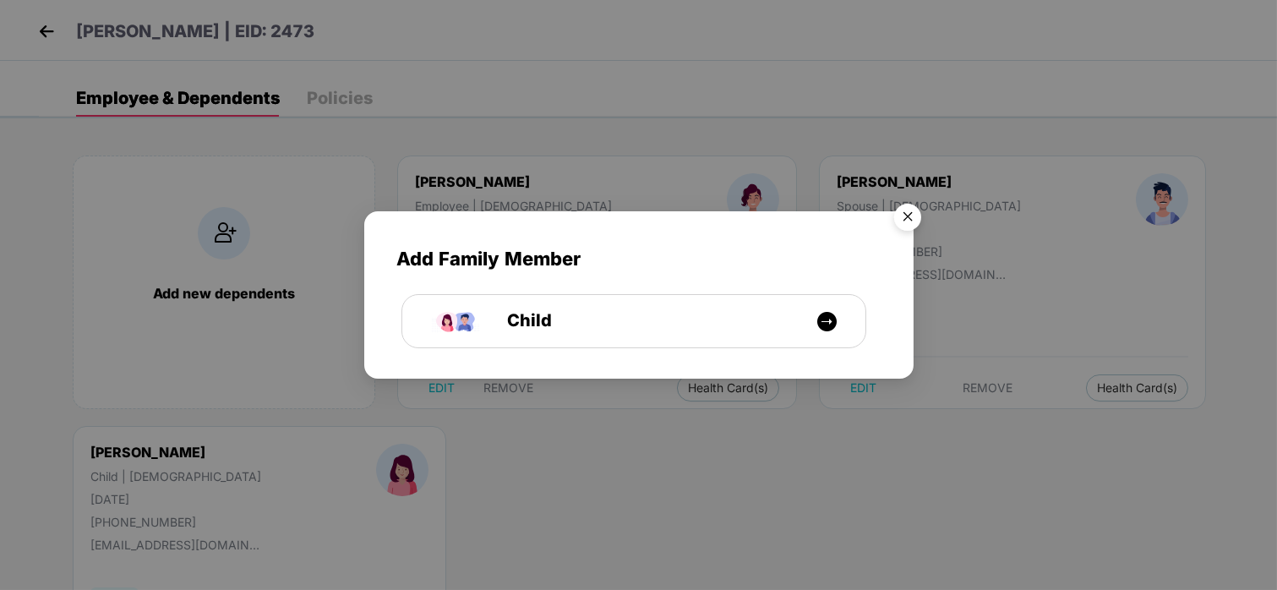
click at [892, 219] on img "Close" at bounding box center [907, 219] width 47 height 47
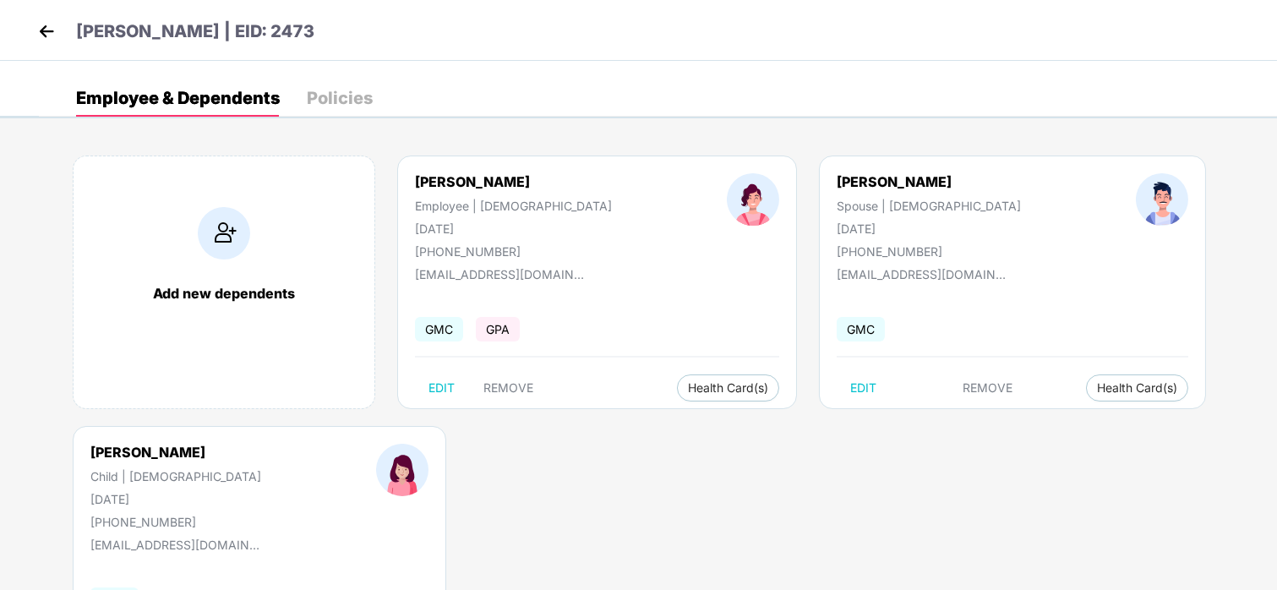
click at [39, 24] on img at bounding box center [46, 31] width 25 height 25
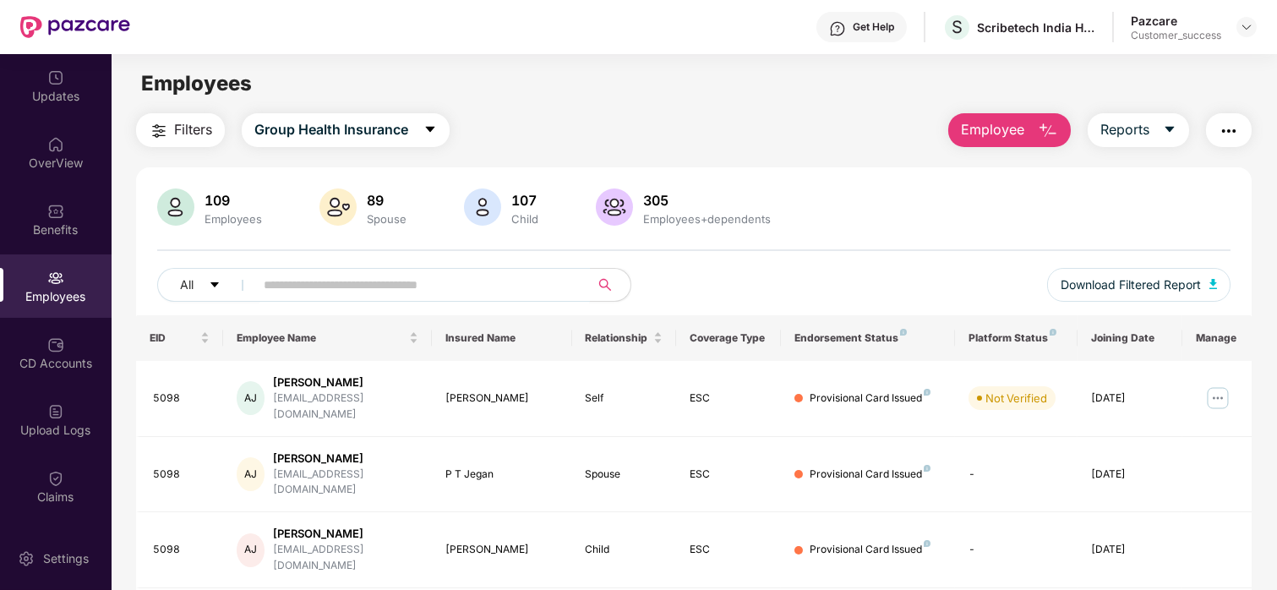
click at [329, 283] on input "text" at bounding box center [415, 284] width 303 height 25
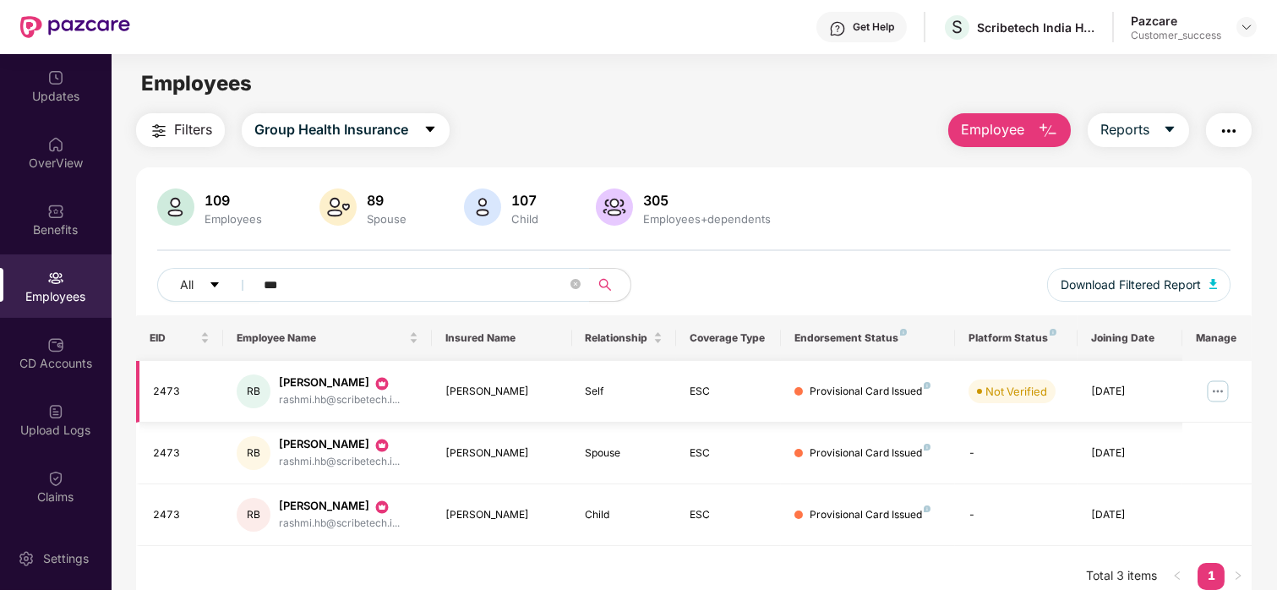
click at [1216, 395] on img at bounding box center [1217, 391] width 27 height 27
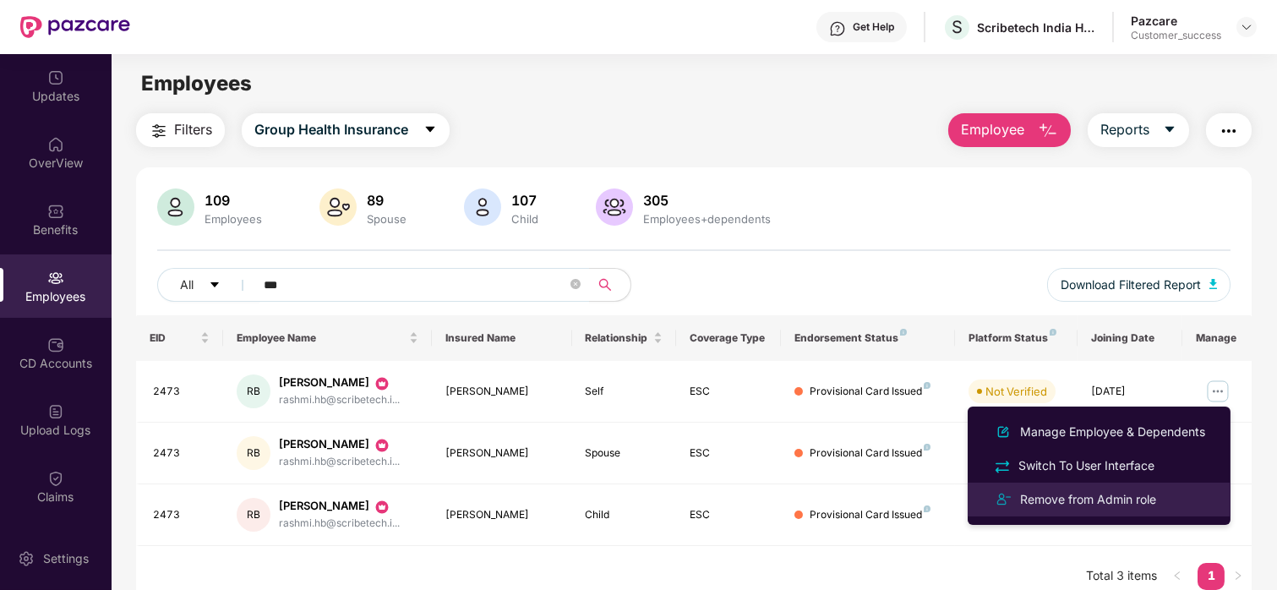
click at [1114, 493] on div "Remove from Admin role" at bounding box center [1087, 499] width 143 height 19
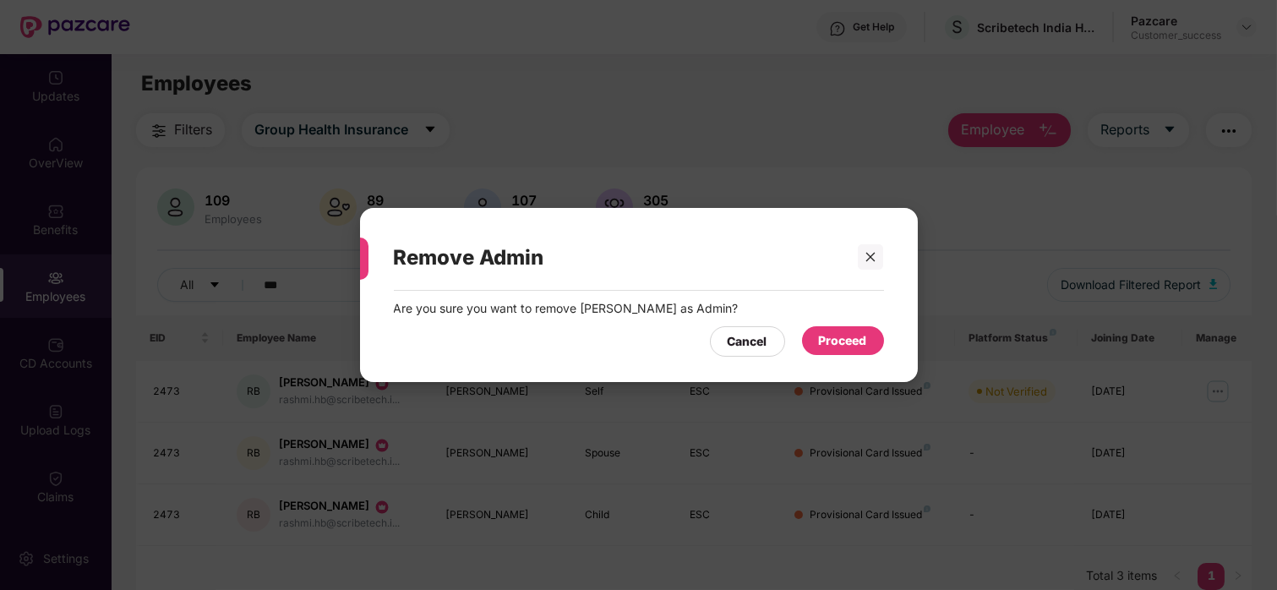
click at [836, 340] on div "Proceed" at bounding box center [843, 340] width 48 height 19
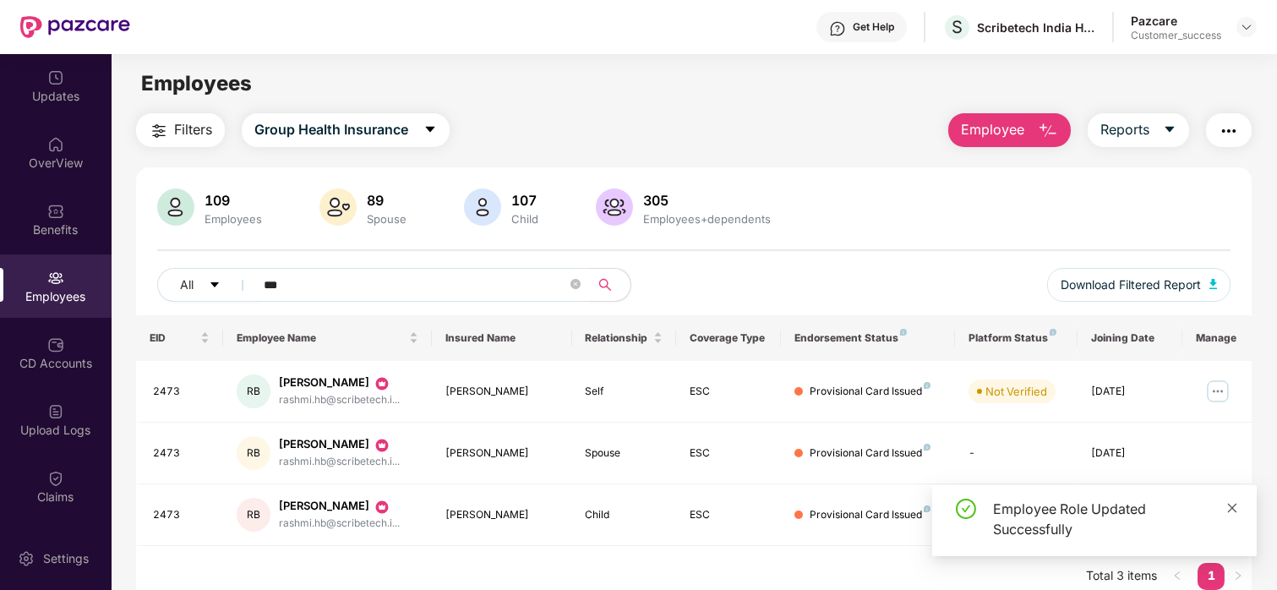
click at [1235, 504] on icon "close" at bounding box center [1232, 508] width 12 height 12
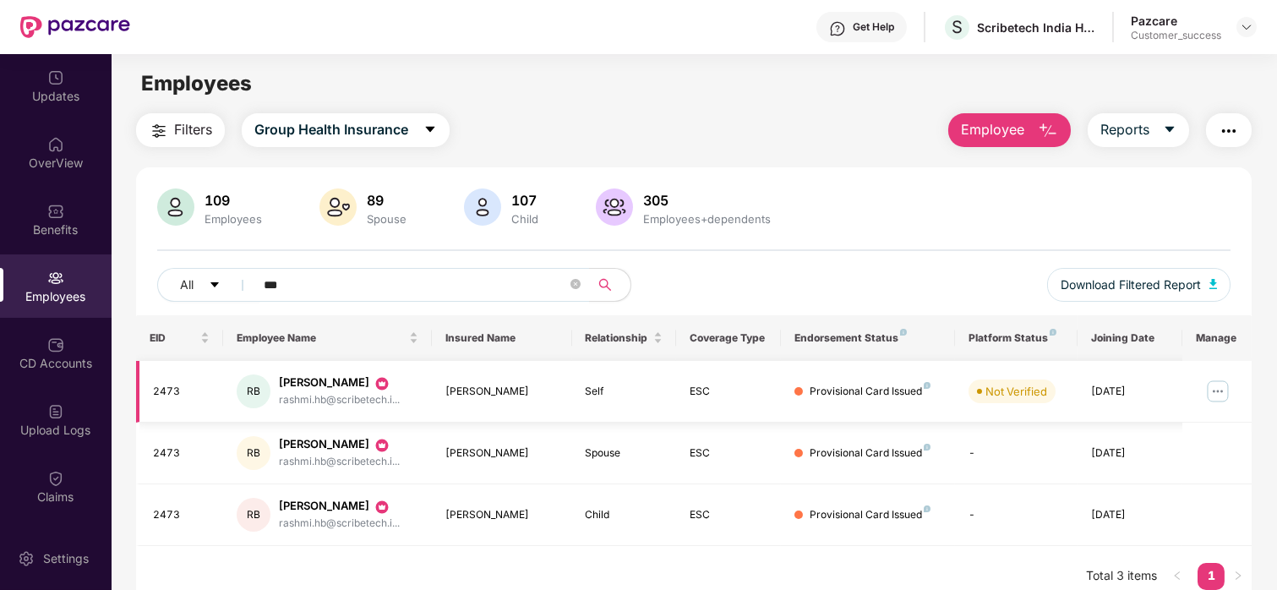
click at [1213, 385] on img at bounding box center [1217, 391] width 27 height 27
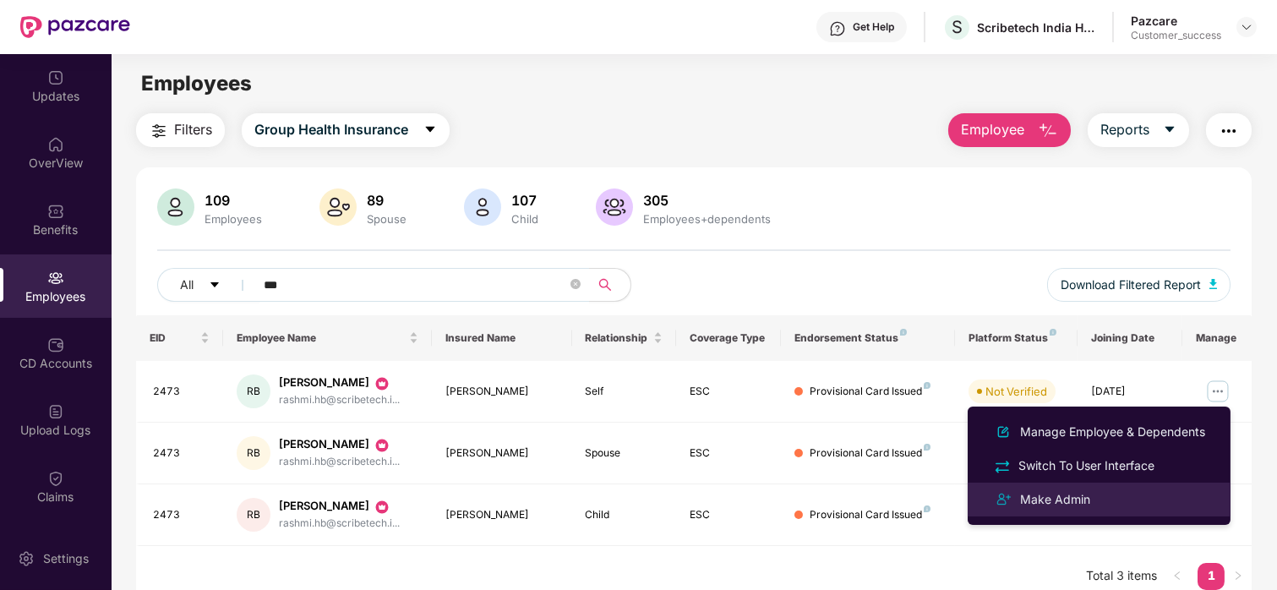
click at [1092, 501] on div "Make Admin" at bounding box center [1054, 499] width 77 height 19
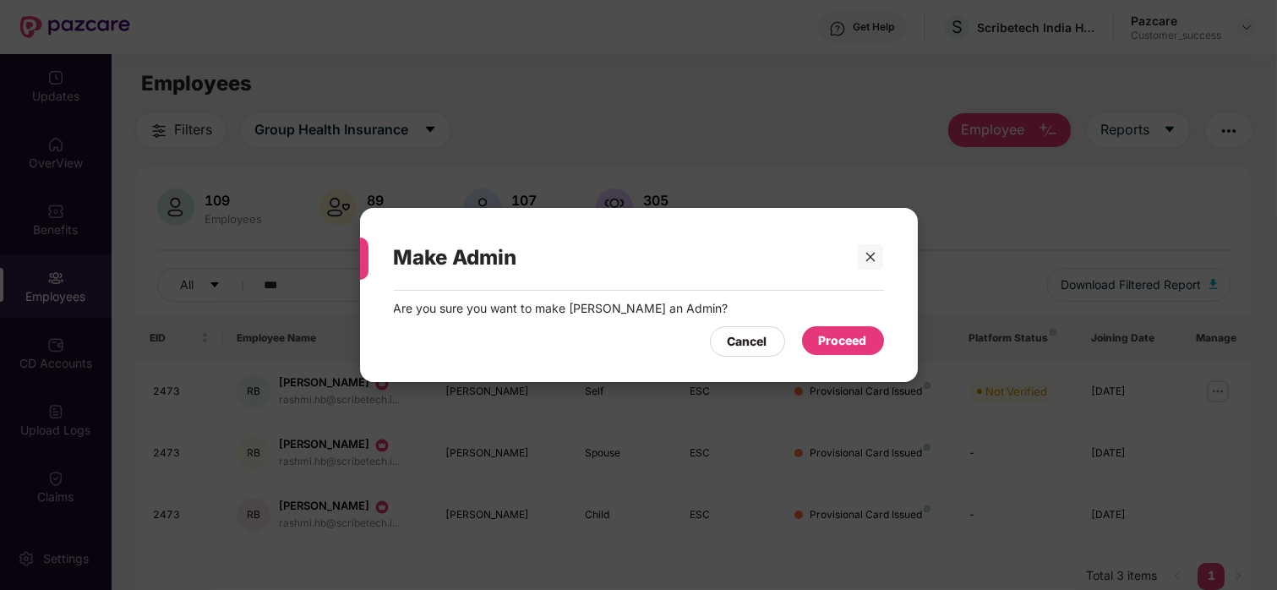
click at [868, 346] on div "Proceed" at bounding box center [843, 340] width 82 height 29
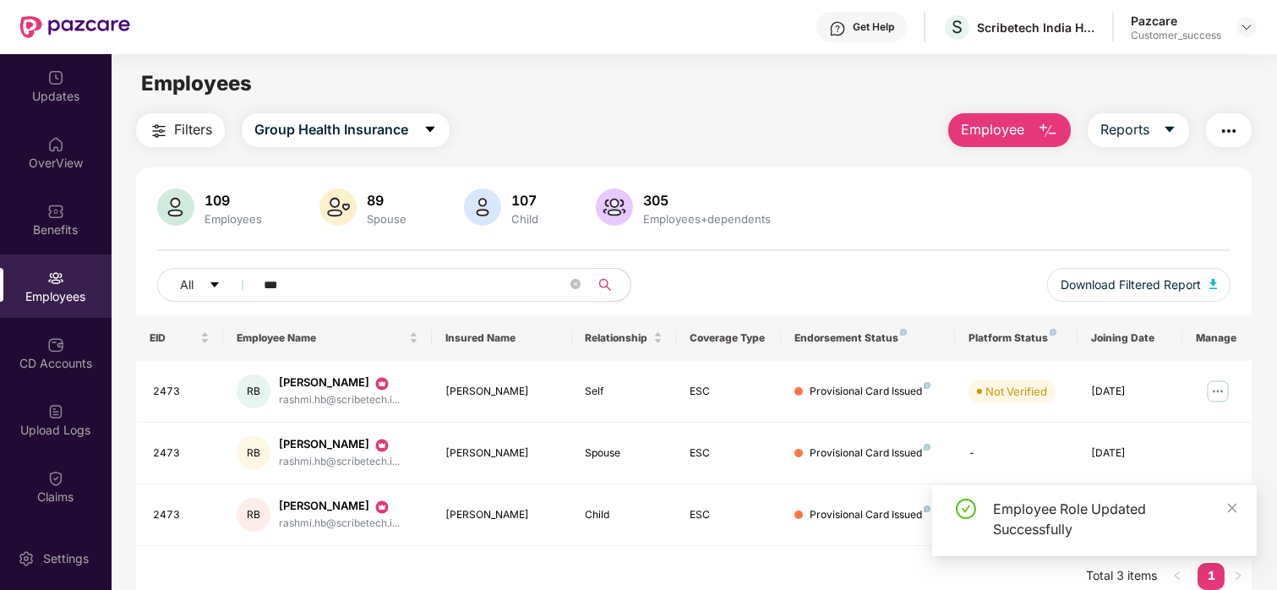
click at [450, 277] on input "***" at bounding box center [415, 284] width 303 height 25
type input "*"
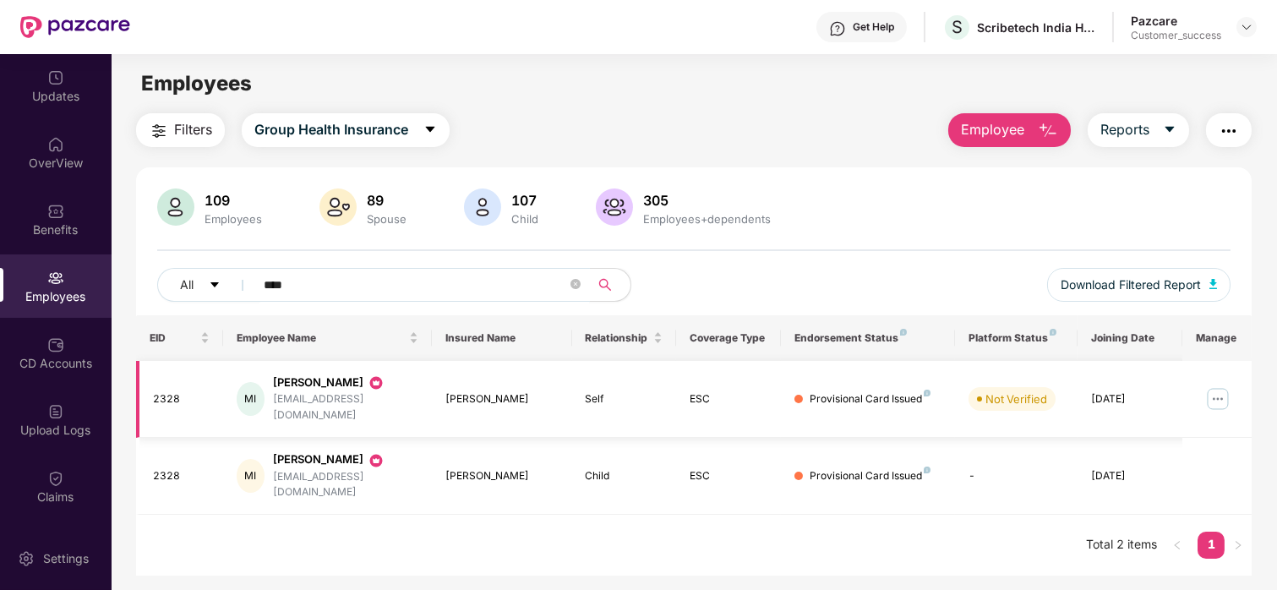
type input "****"
click at [1212, 386] on img at bounding box center [1217, 398] width 27 height 27
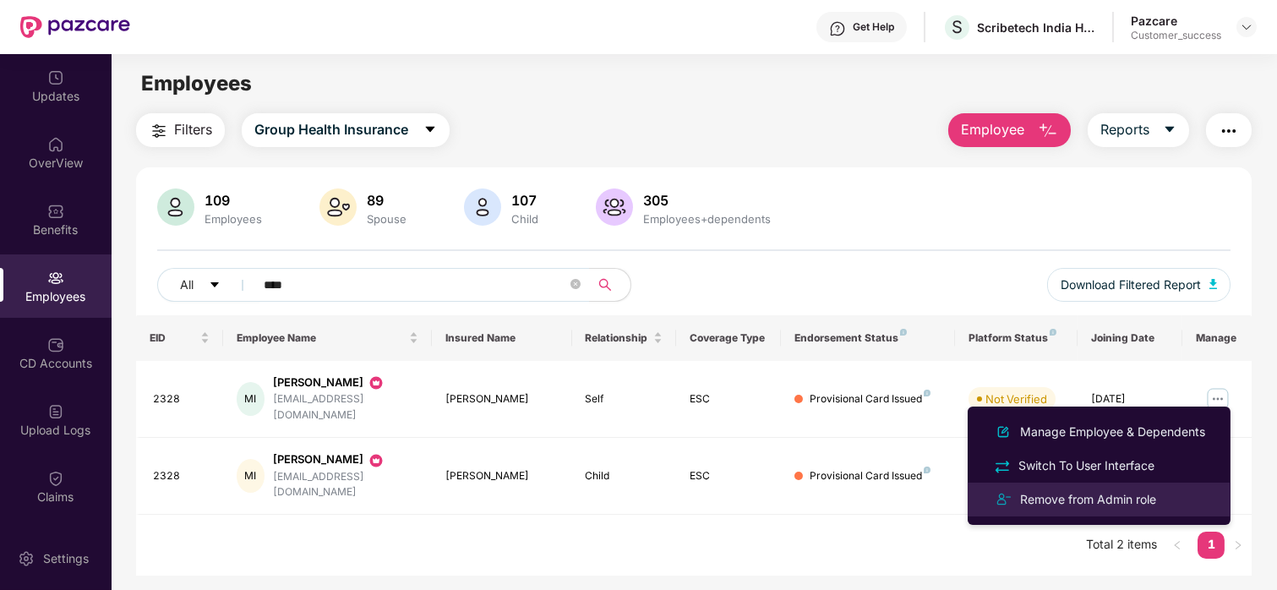
click at [1102, 486] on li "Remove from Admin role" at bounding box center [1098, 499] width 263 height 34
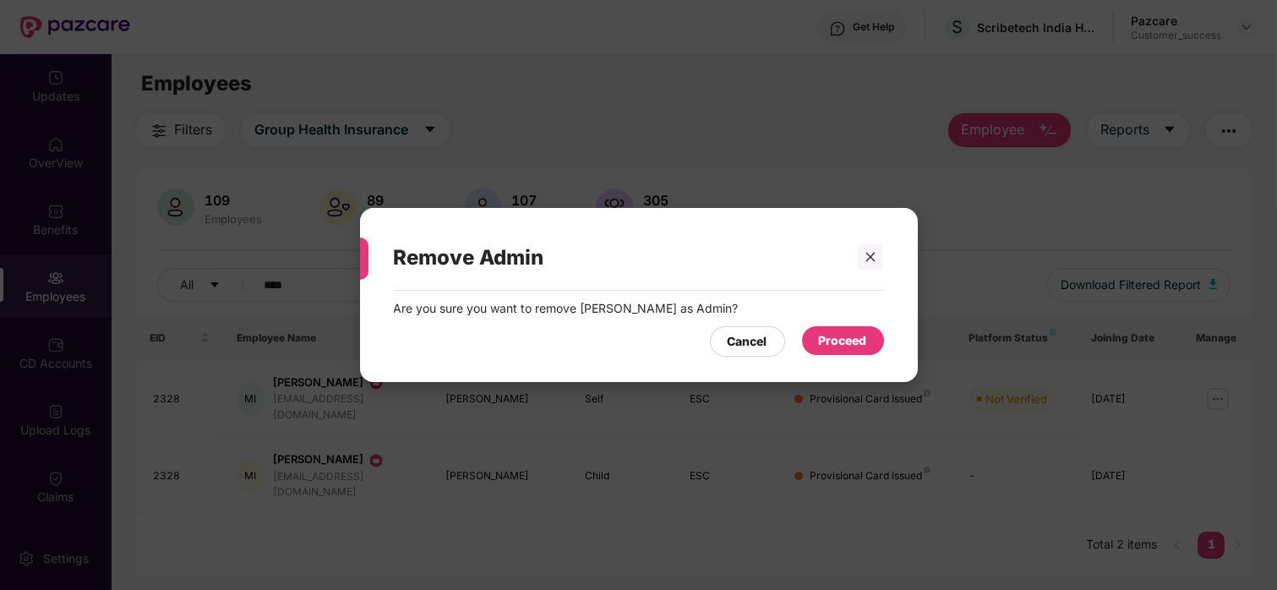
click at [875, 340] on div "Proceed" at bounding box center [843, 340] width 82 height 29
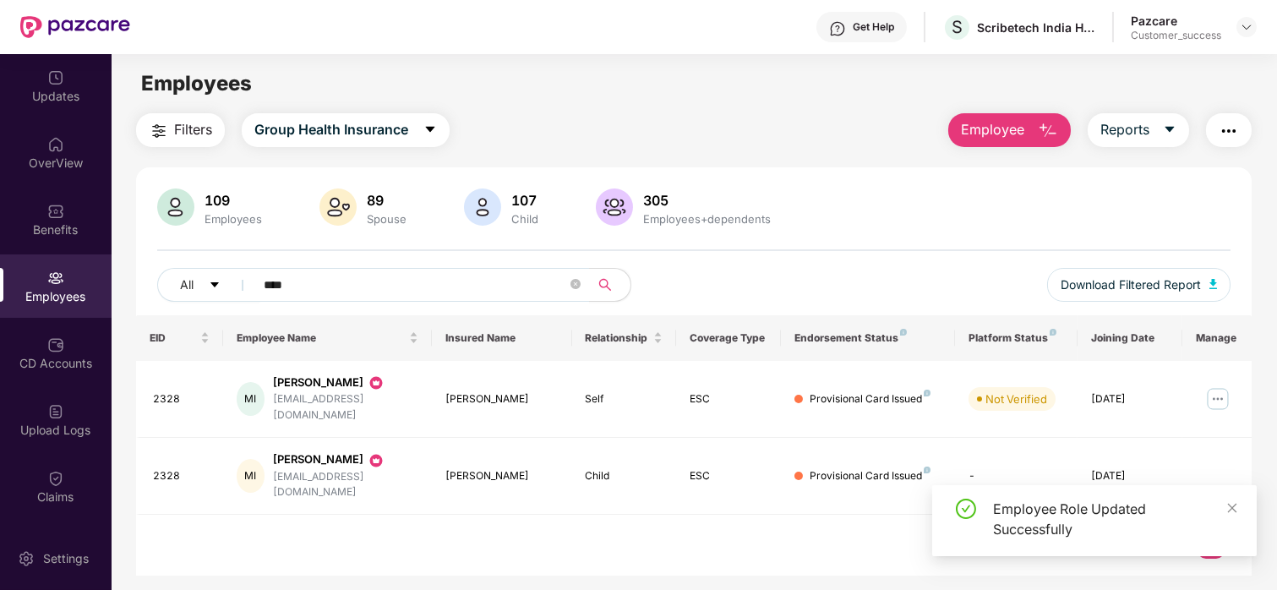
click at [1210, 390] on img at bounding box center [1217, 398] width 27 height 27
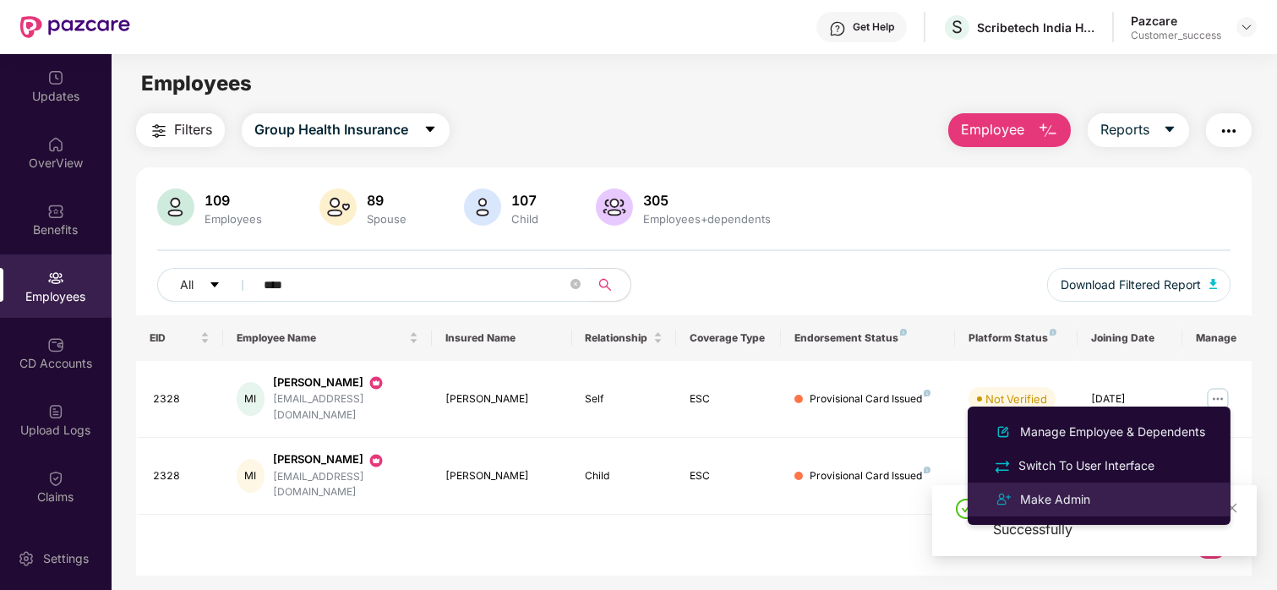
click at [1097, 502] on div "Make Admin" at bounding box center [1098, 499] width 219 height 20
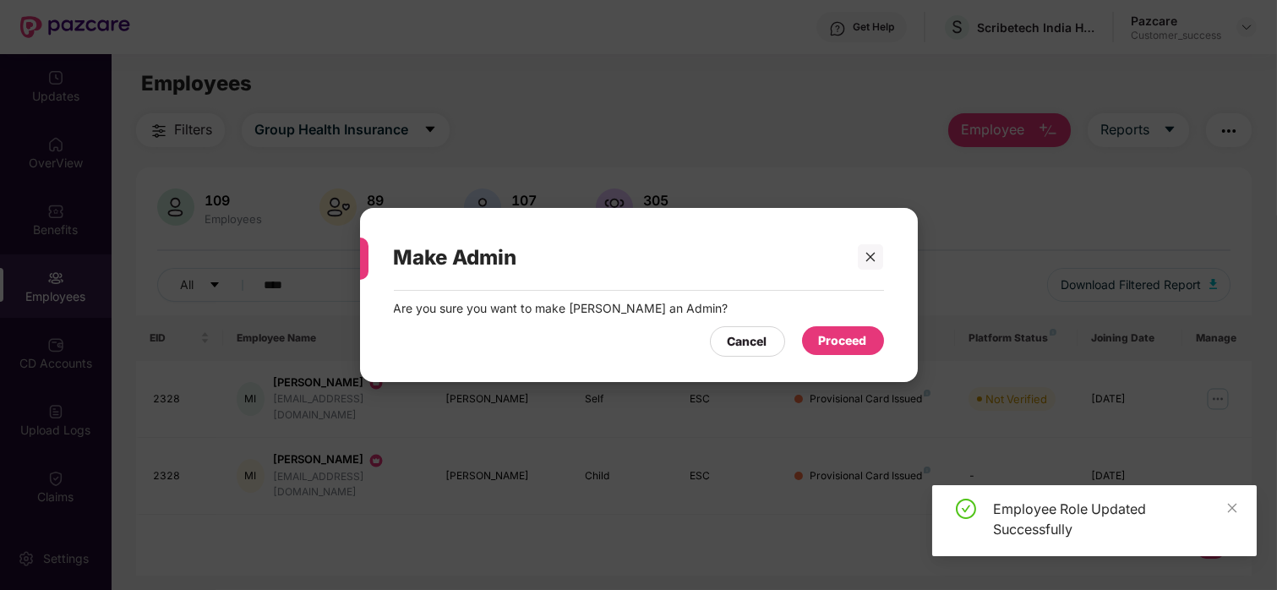
click at [879, 340] on div "Proceed" at bounding box center [843, 340] width 82 height 29
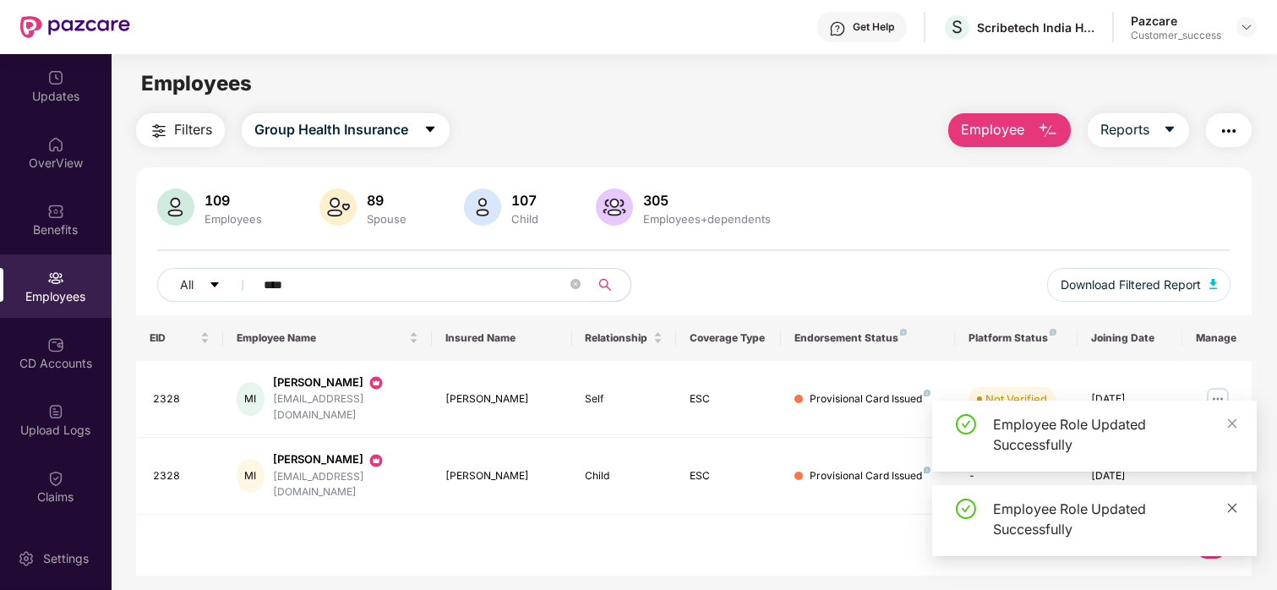
click at [1228, 503] on icon "close" at bounding box center [1232, 508] width 12 height 12
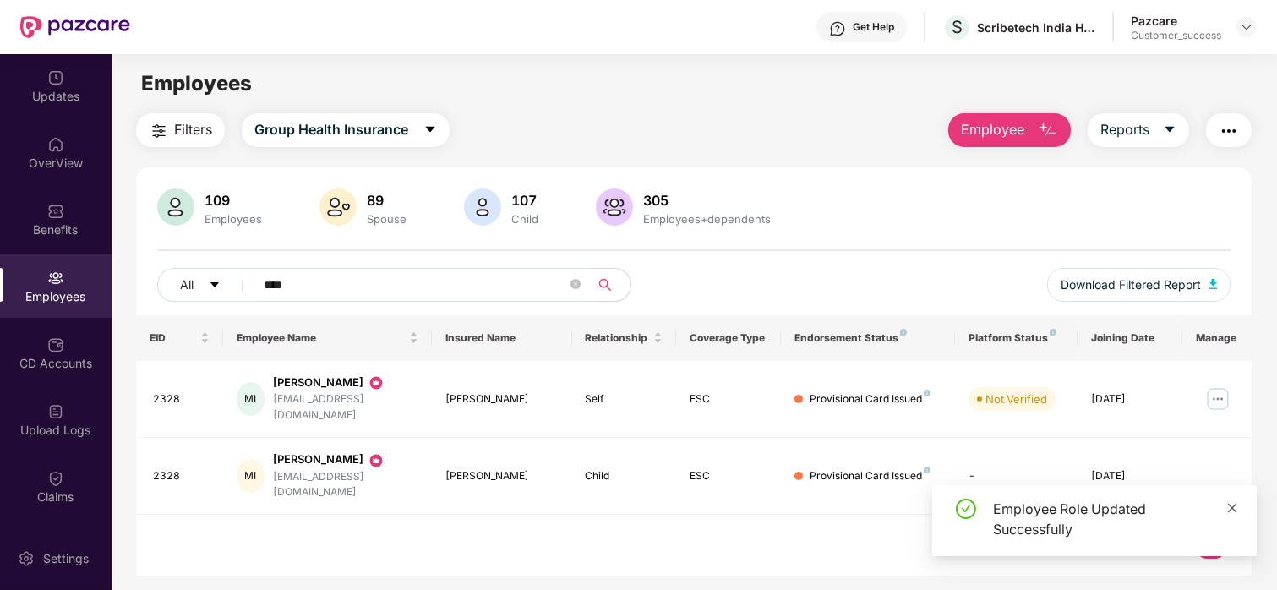
click at [1233, 507] on icon "close" at bounding box center [1232, 508] width 12 height 12
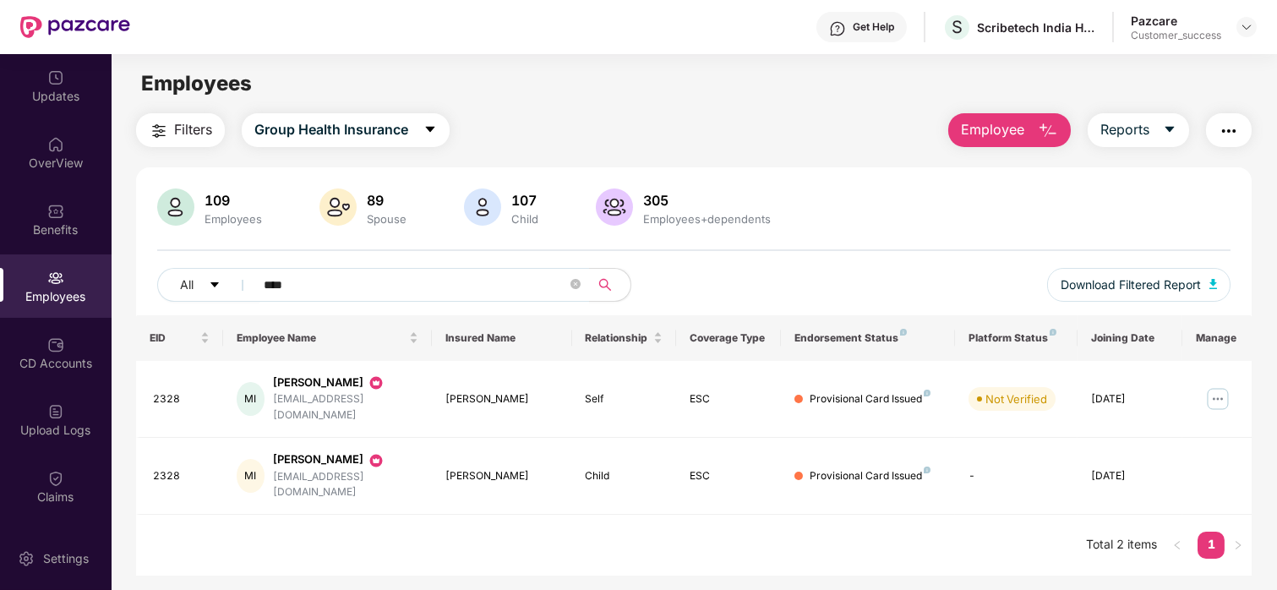
click at [996, 132] on span "Employee" at bounding box center [992, 129] width 63 height 21
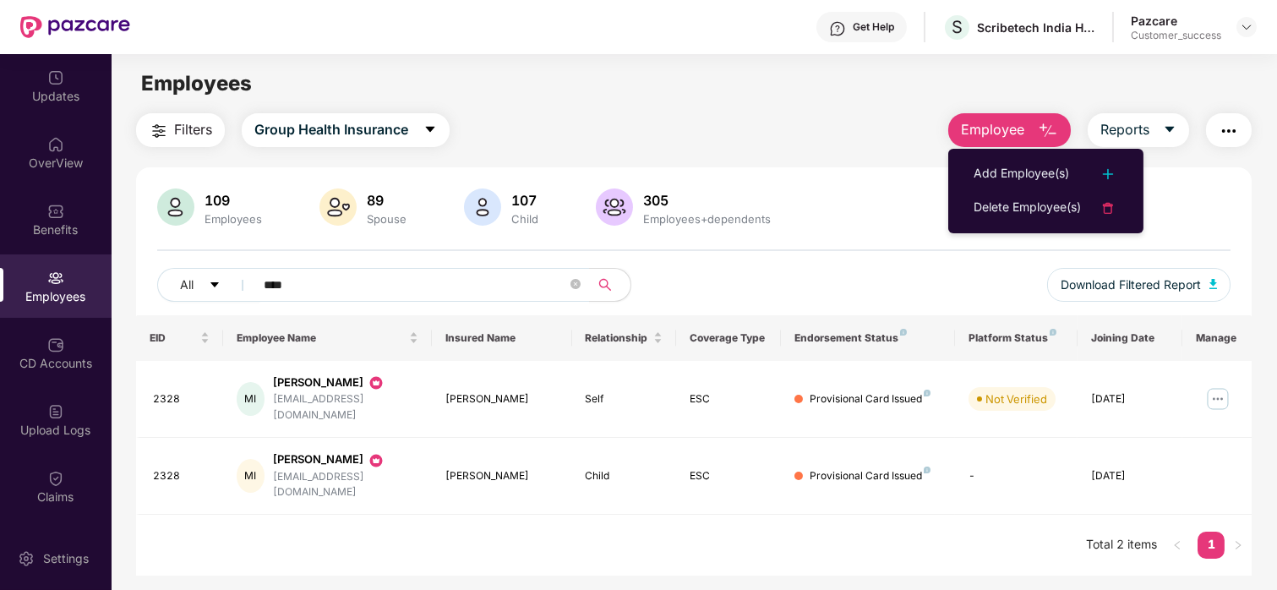
click at [716, 123] on div "Filters Group Health Insurance Employee Reports" at bounding box center [694, 130] width 1116 height 34
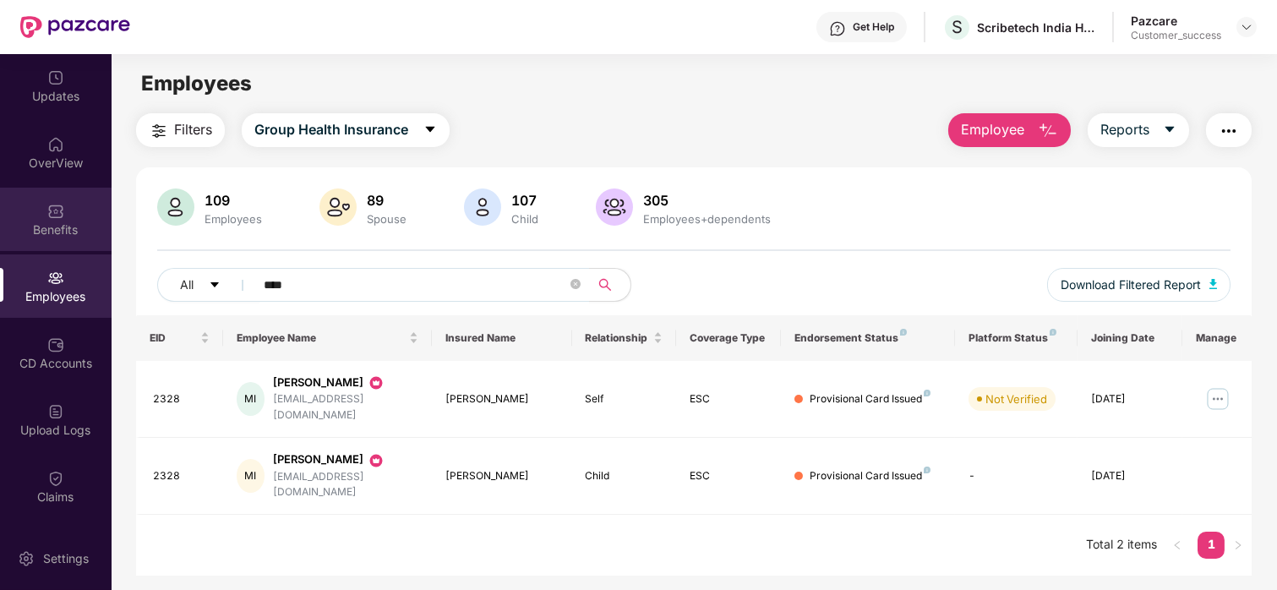
click at [33, 193] on div "Benefits" at bounding box center [56, 219] width 112 height 63
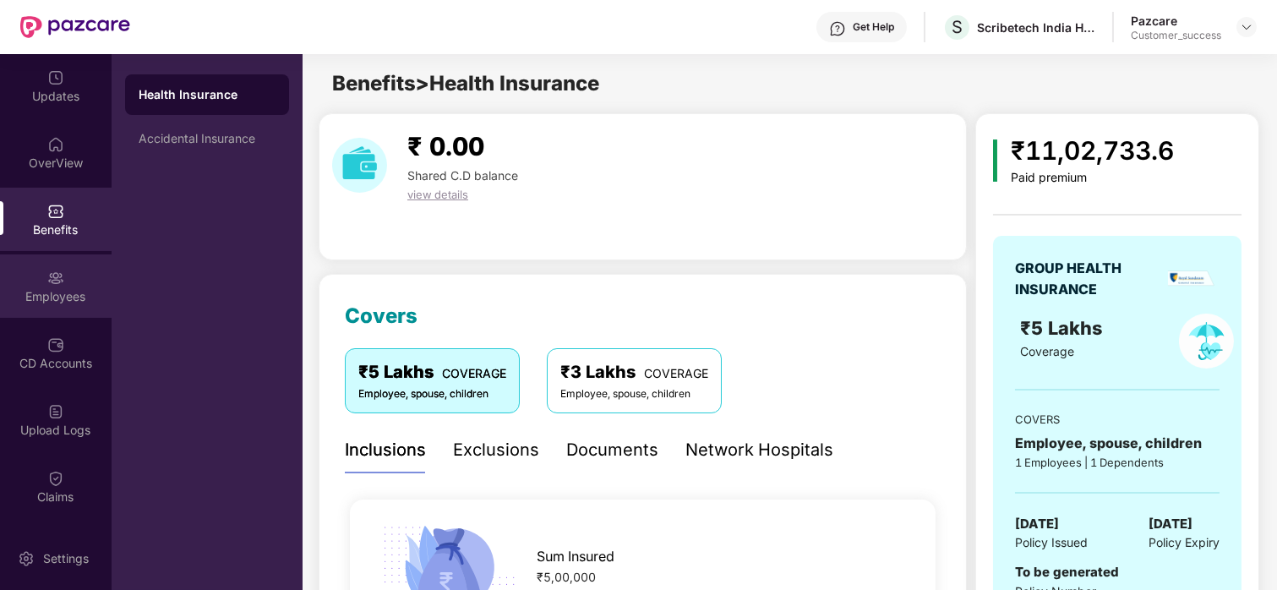
click at [34, 296] on div "Employees" at bounding box center [56, 296] width 112 height 17
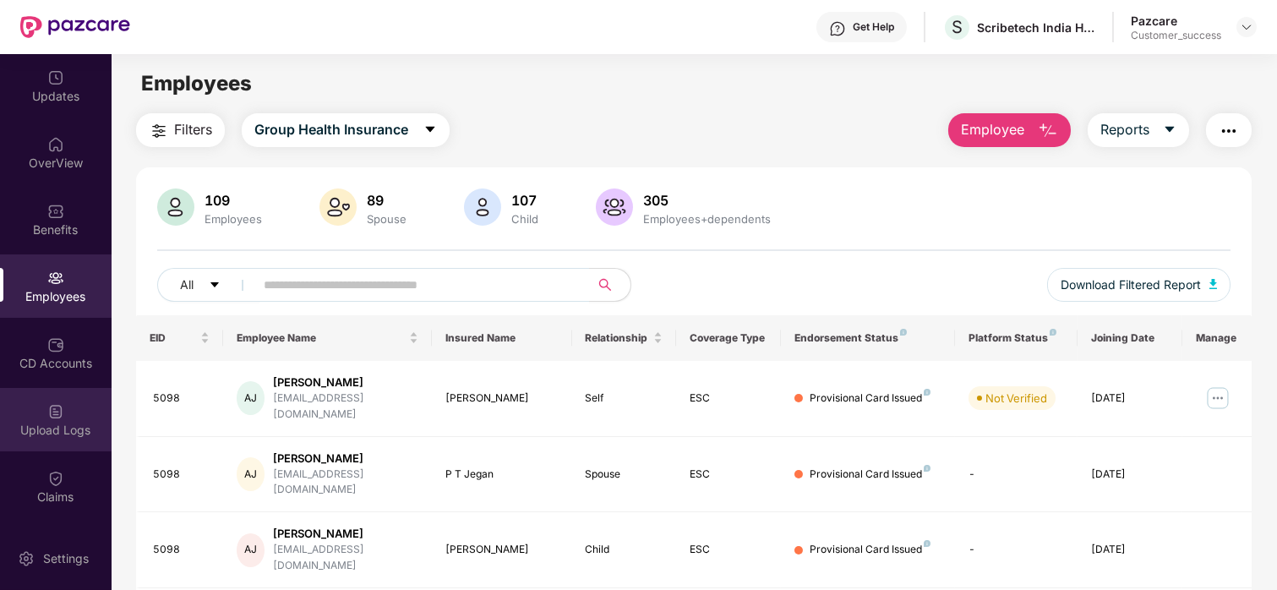
scroll to position [128, 0]
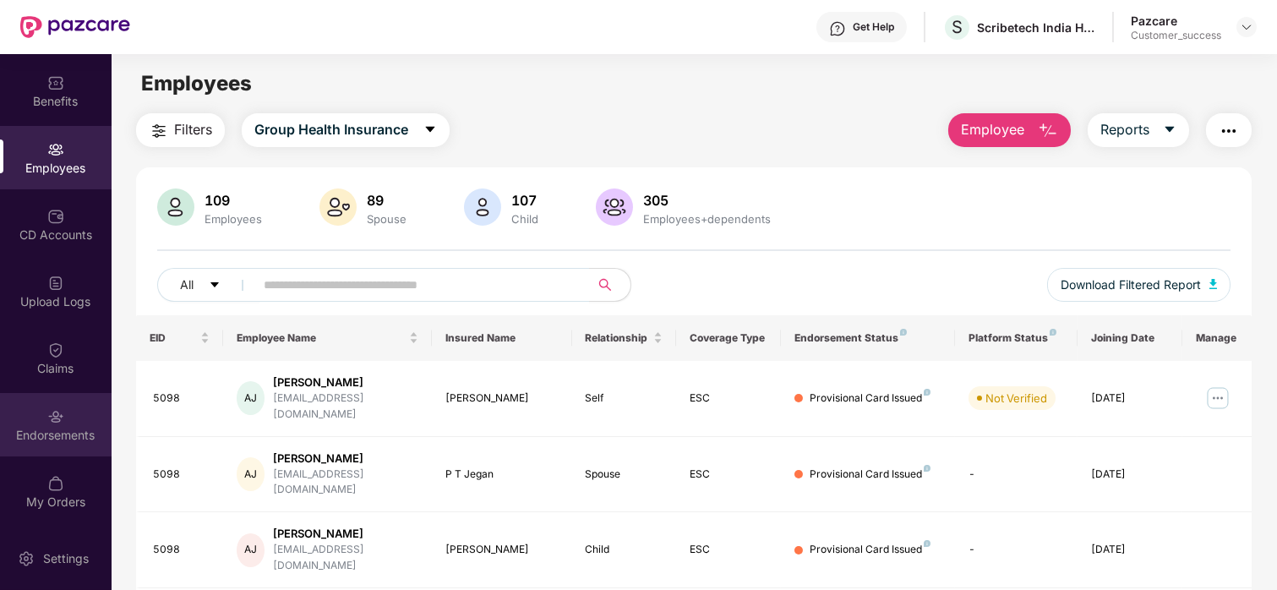
click at [43, 427] on div "Endorsements" at bounding box center [56, 435] width 112 height 17
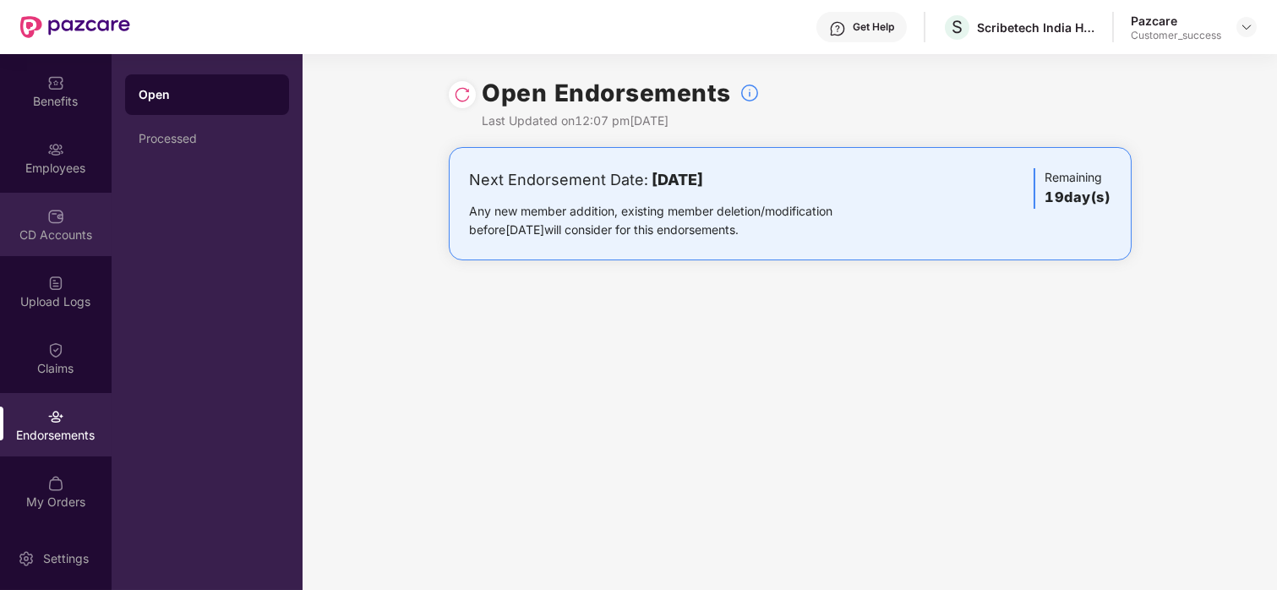
click at [47, 229] on div "CD Accounts" at bounding box center [56, 234] width 112 height 17
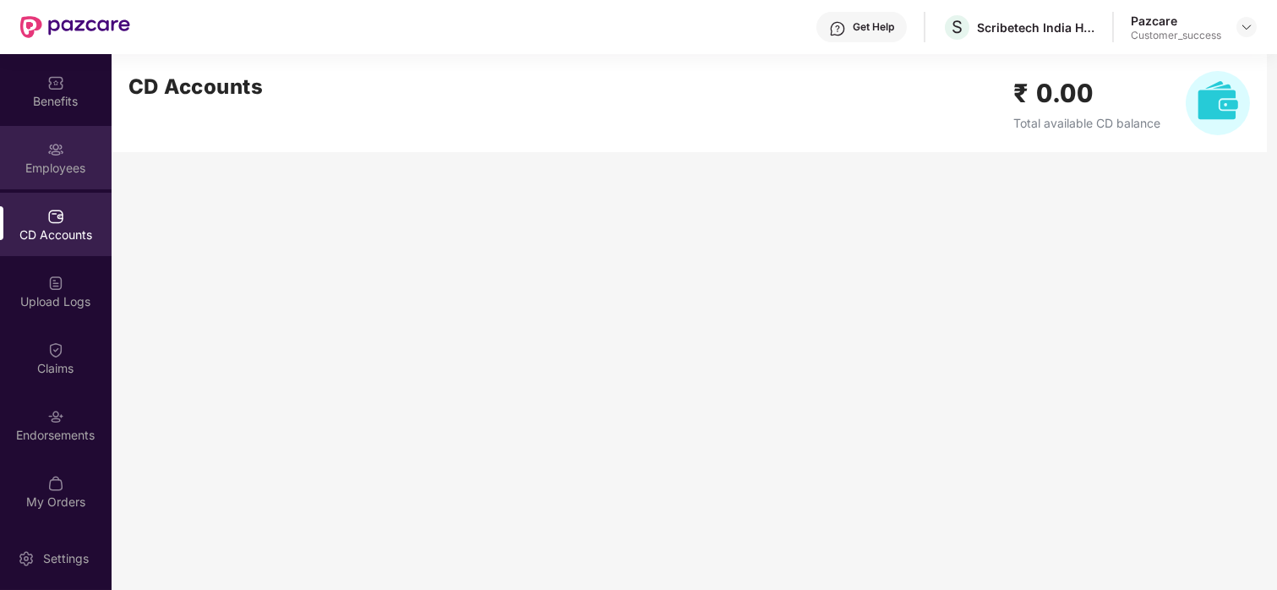
click at [40, 166] on div "Employees" at bounding box center [56, 168] width 112 height 17
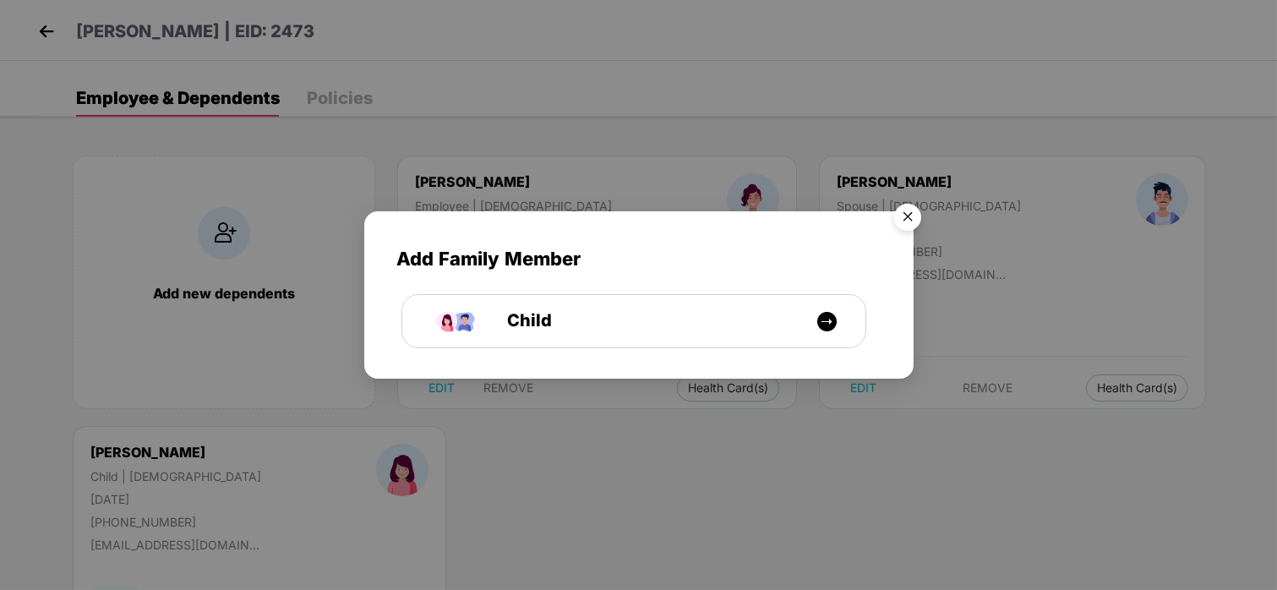
click at [913, 211] on img "Close" at bounding box center [907, 219] width 47 height 47
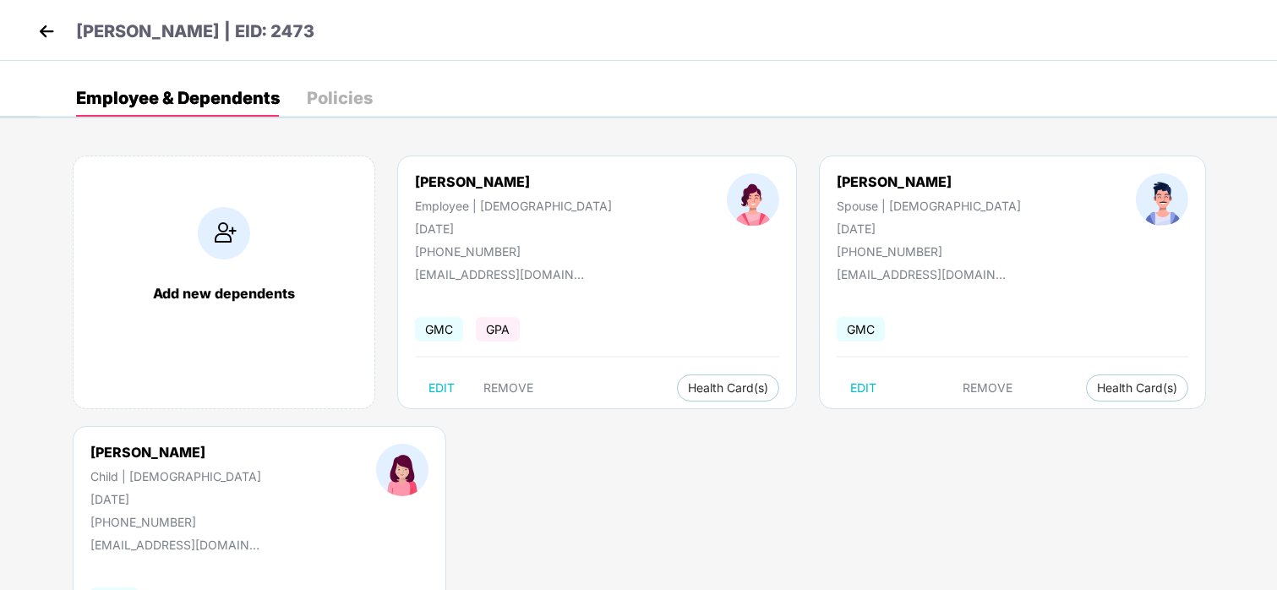
click at [46, 36] on img at bounding box center [46, 31] width 25 height 25
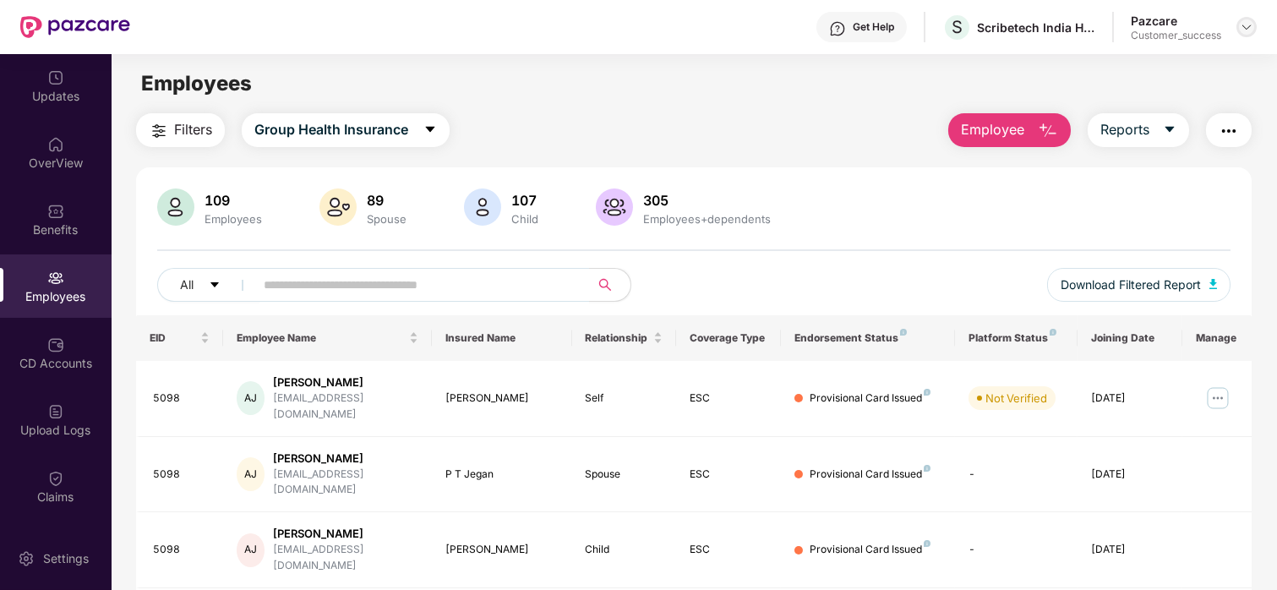
click at [1245, 30] on img at bounding box center [1246, 27] width 14 height 14
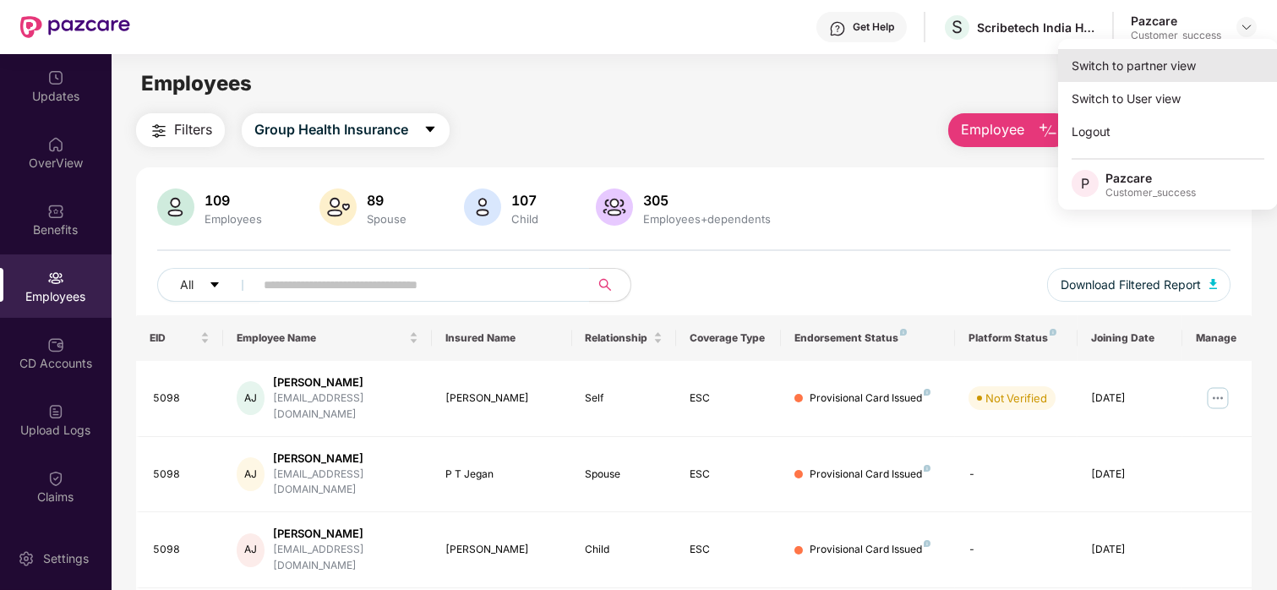
click at [1151, 60] on div "Switch to partner view" at bounding box center [1168, 65] width 220 height 33
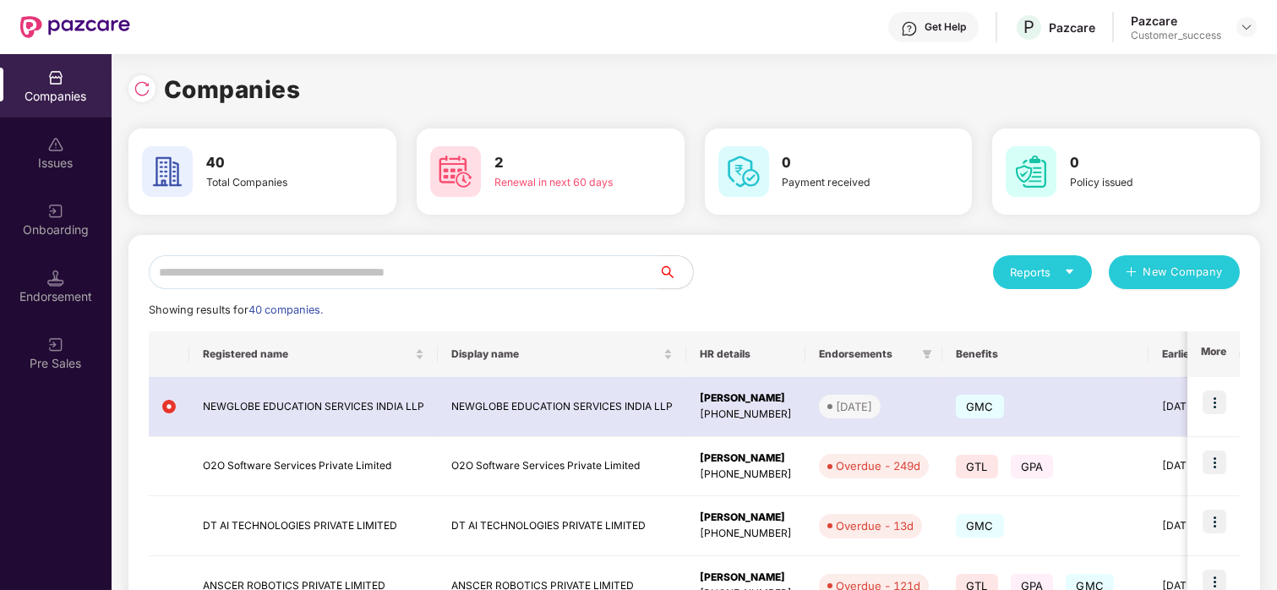
click at [470, 262] on input "text" at bounding box center [404, 272] width 510 height 34
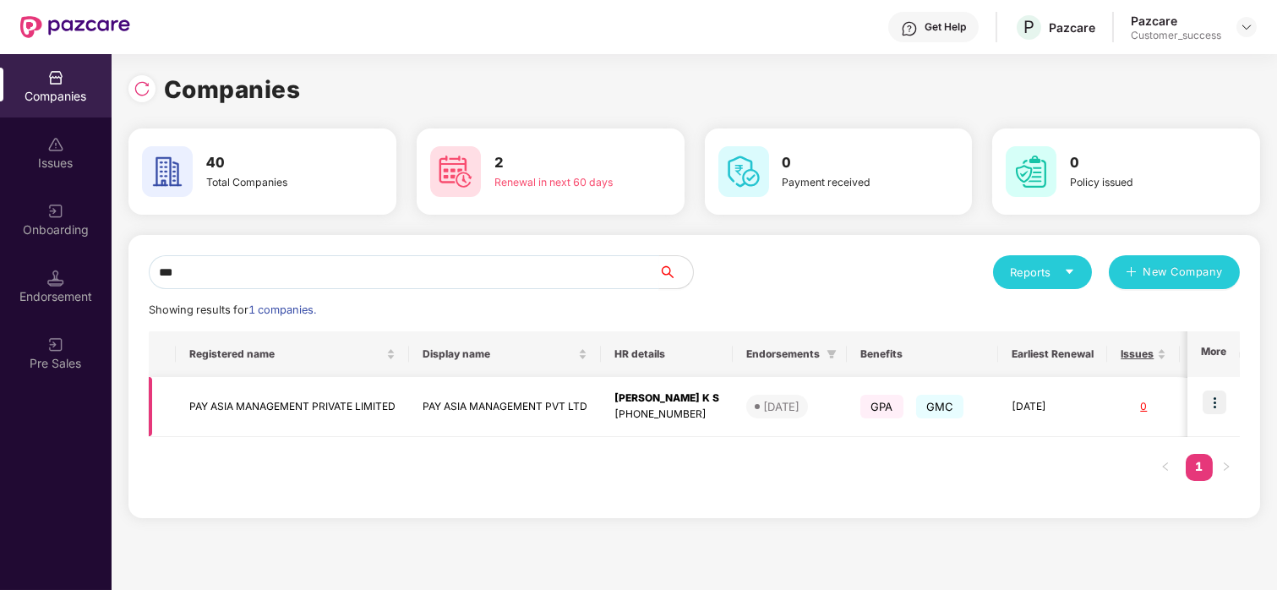
type input "***"
click at [296, 417] on td "PAY ASIA MANAGEMENT PRIVATE LIMITED" at bounding box center [292, 407] width 233 height 60
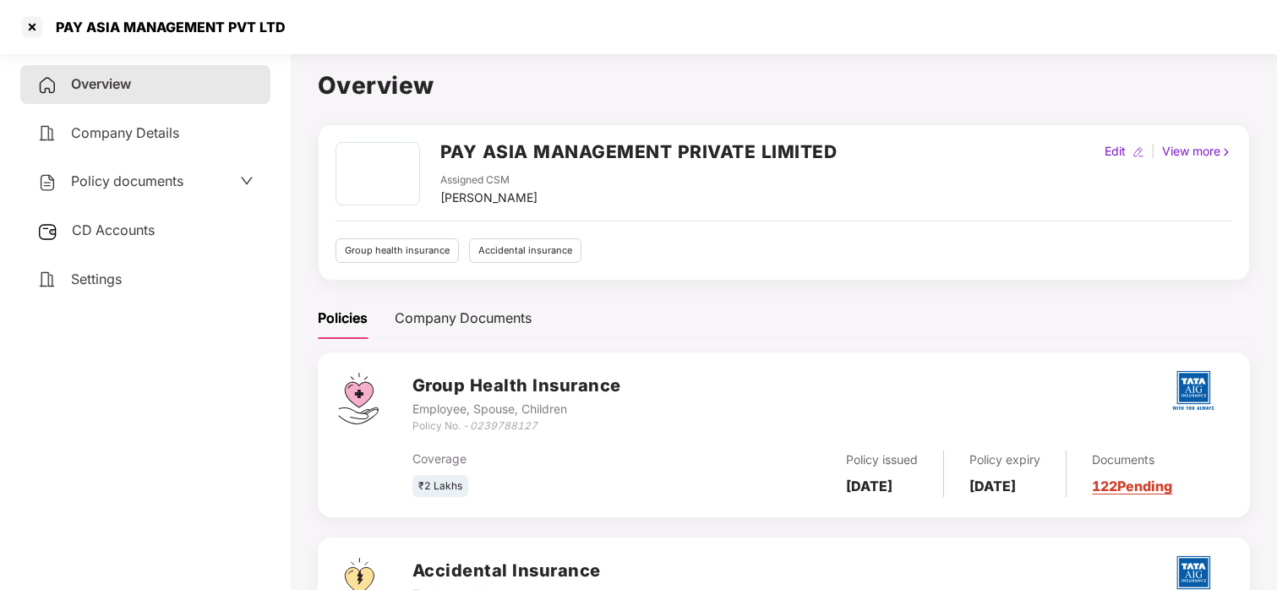
click at [181, 186] on span "Policy documents" at bounding box center [127, 180] width 112 height 17
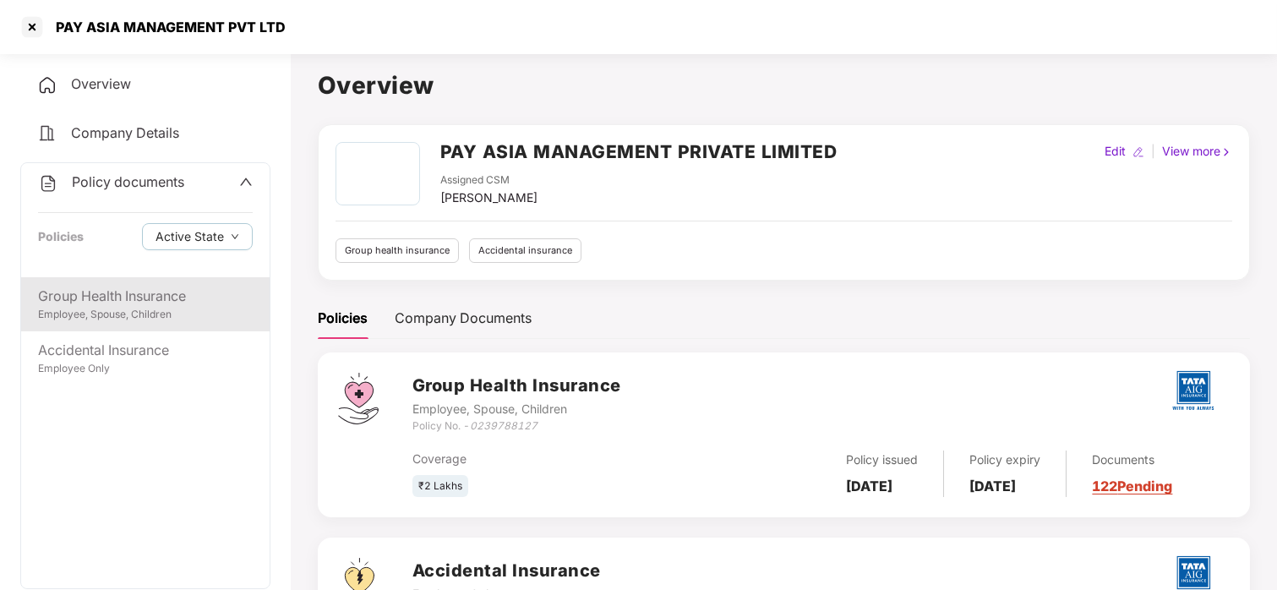
click at [139, 299] on div "Group Health Insurance" at bounding box center [145, 296] width 215 height 21
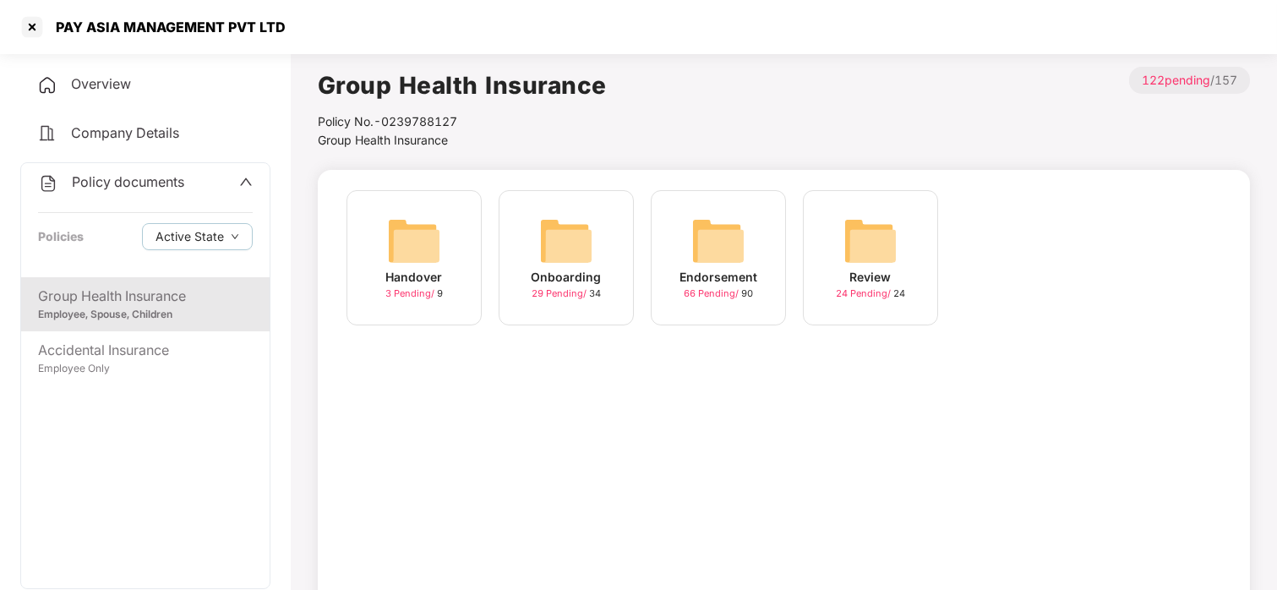
click at [663, 226] on div "Endorsement 66 Pending / 90" at bounding box center [718, 257] width 135 height 135
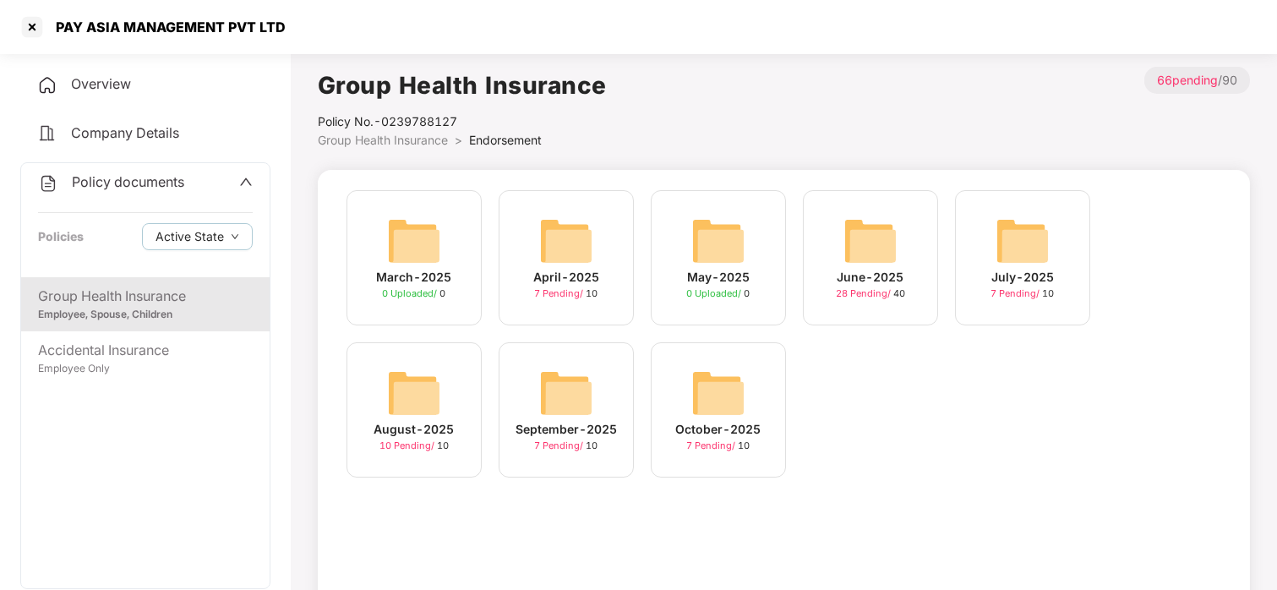
click at [562, 448] on span "7 Pending /" at bounding box center [561, 445] width 52 height 12
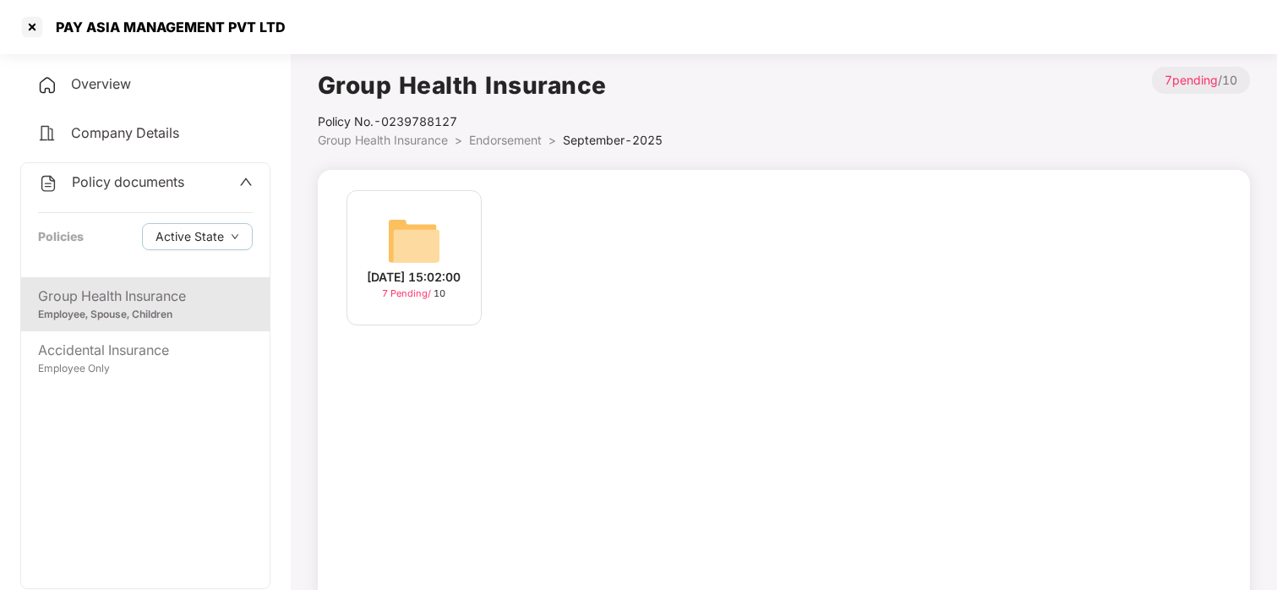
click at [433, 322] on div "[DATE] 15:02:00 7 Pending / 10" at bounding box center [413, 257] width 135 height 135
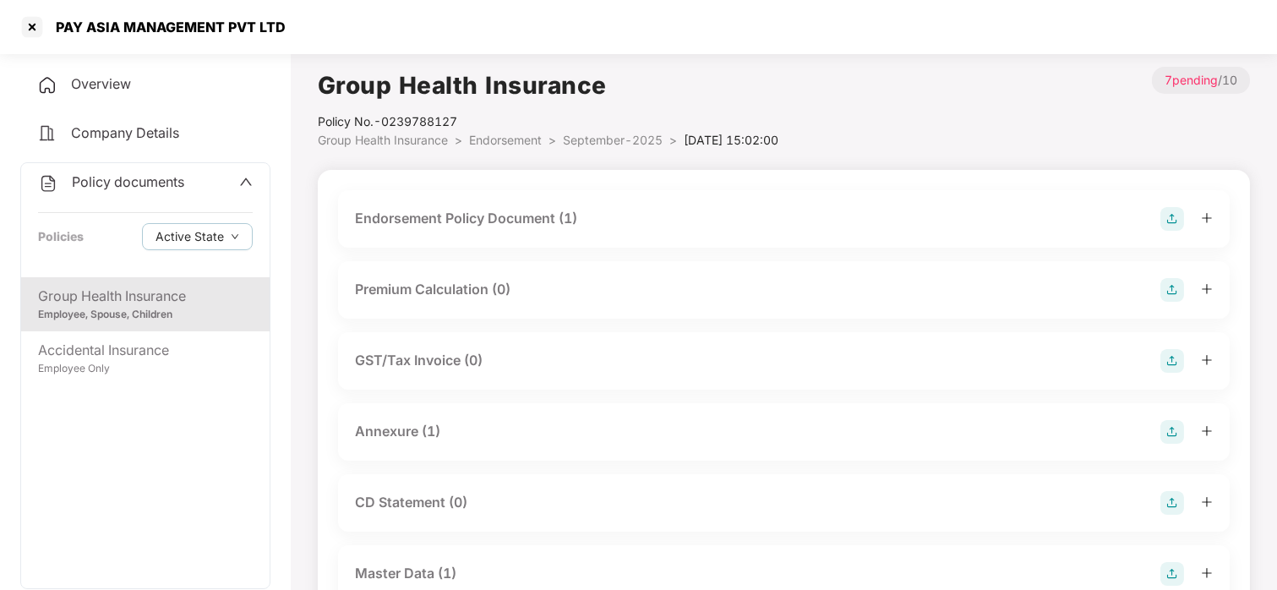
scroll to position [29, 0]
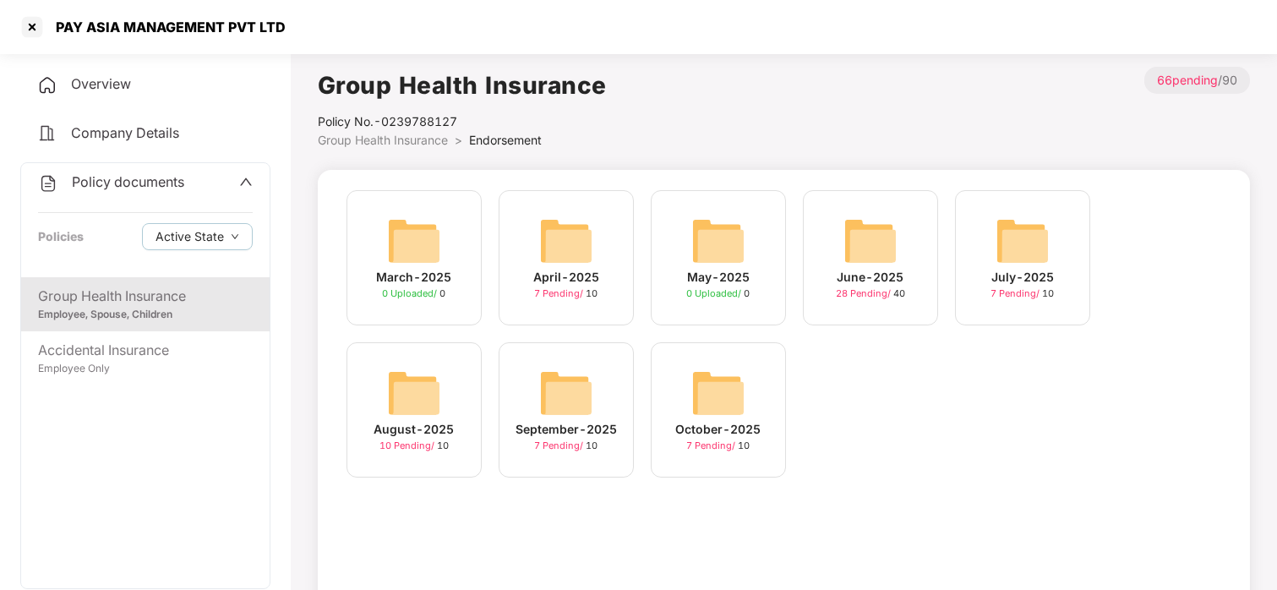
click at [426, 388] on img at bounding box center [414, 393] width 54 height 54
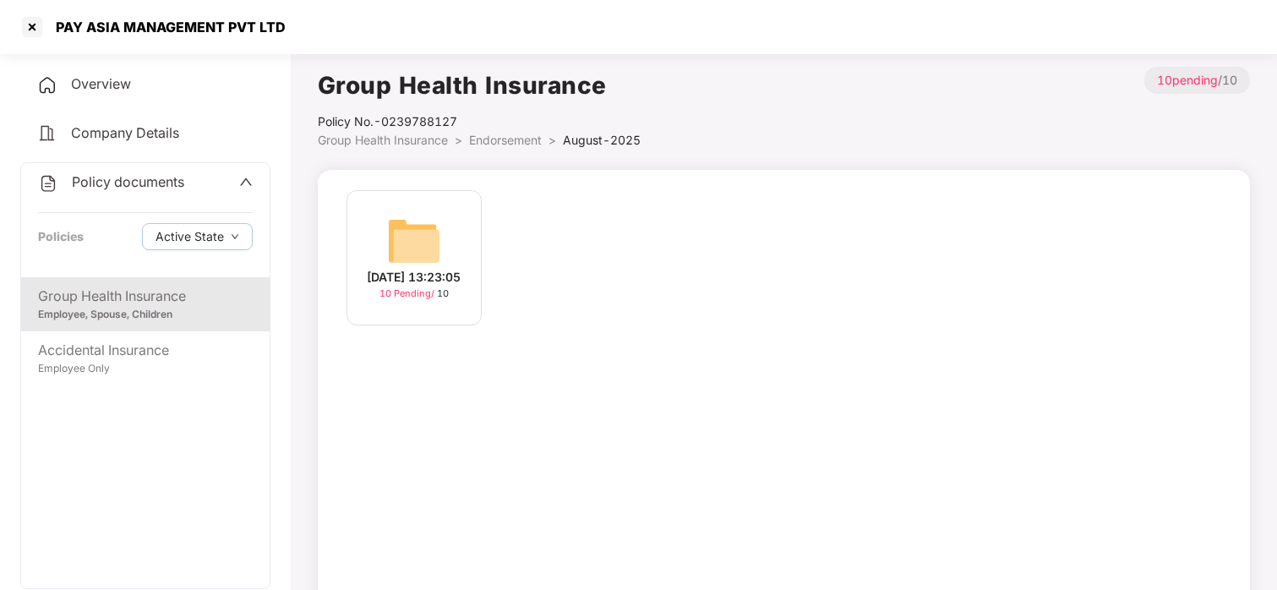
click at [392, 283] on div "[DATE] 13:23:05" at bounding box center [414, 277] width 94 height 19
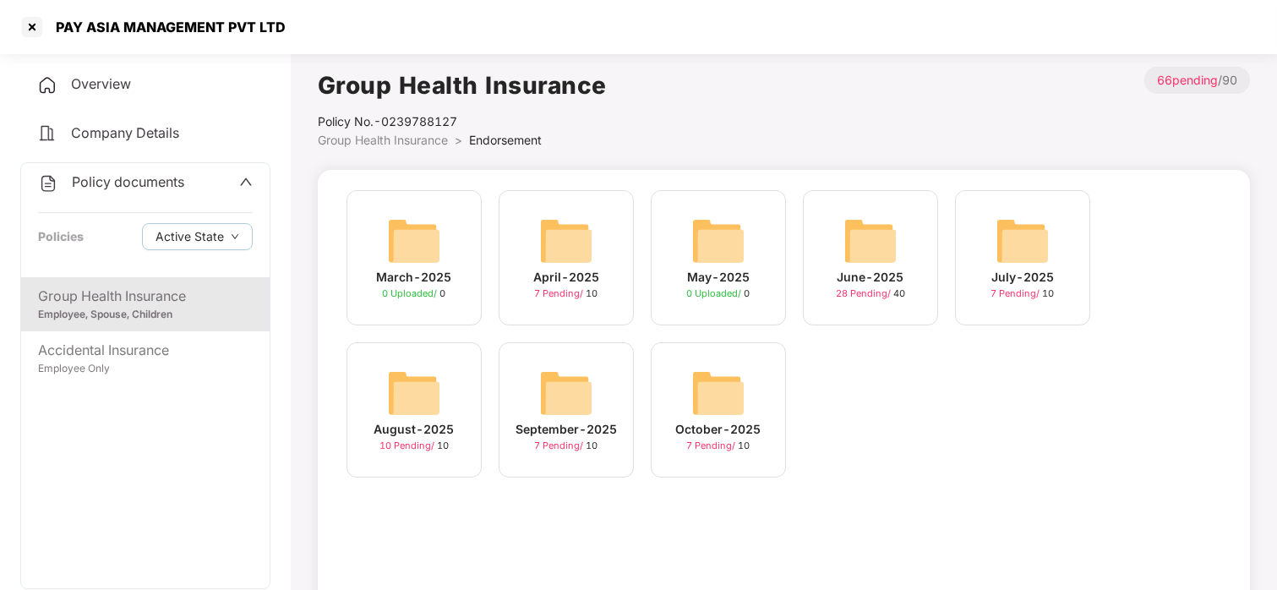
click at [998, 262] on img at bounding box center [1022, 241] width 54 height 54
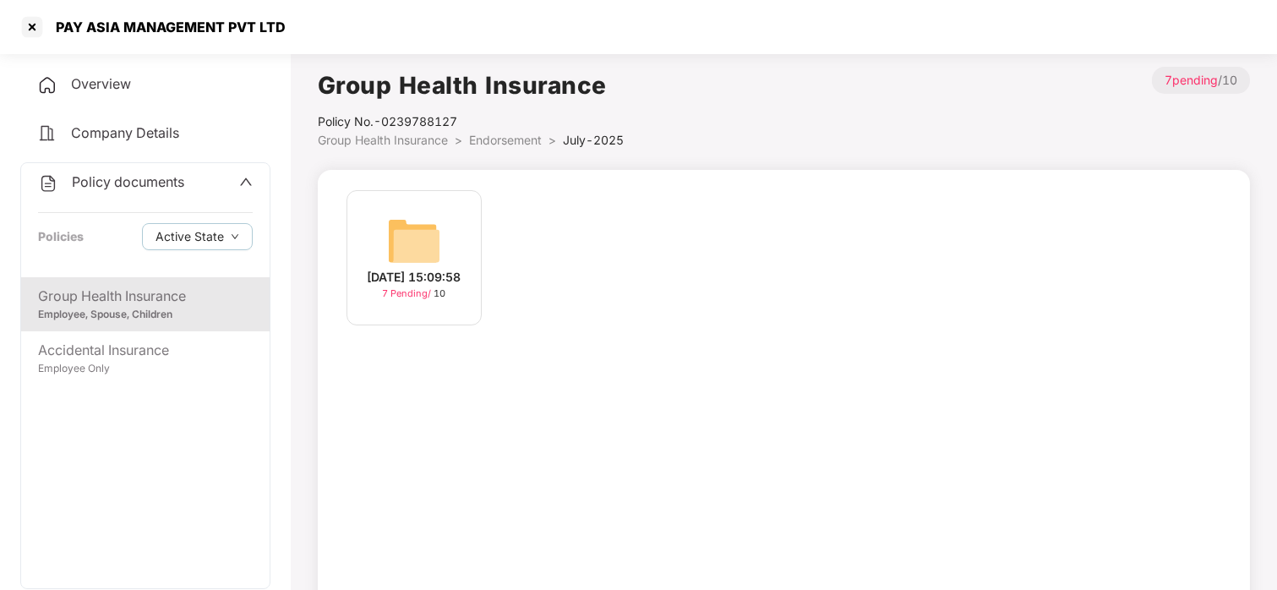
click at [406, 223] on img at bounding box center [414, 241] width 54 height 54
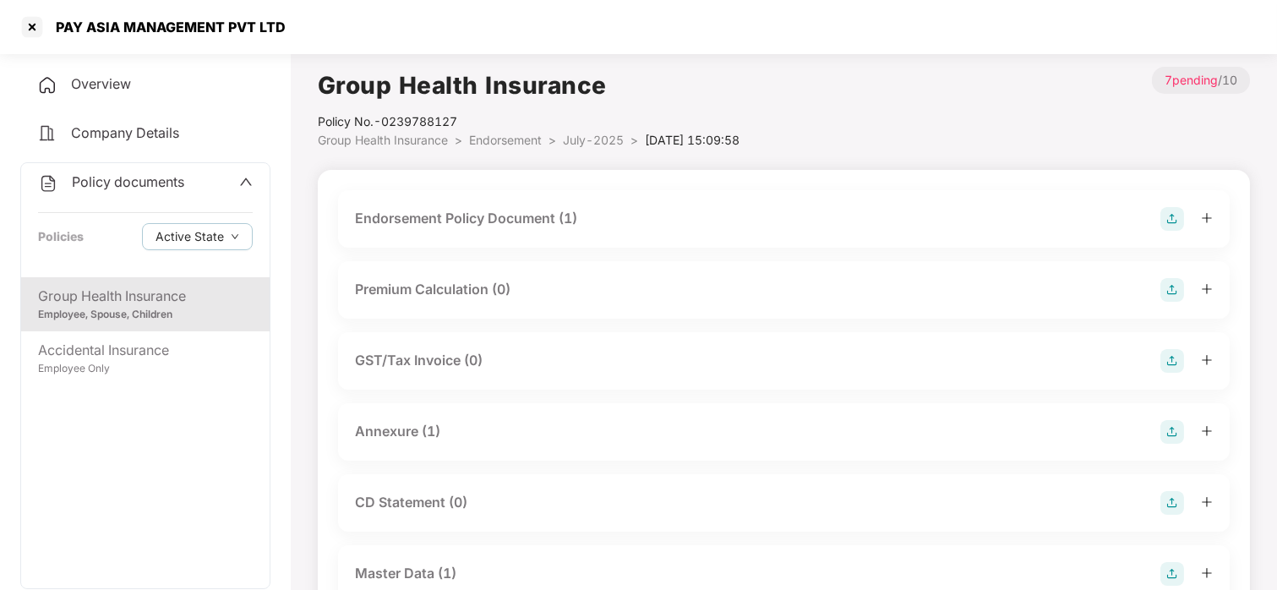
scroll to position [50, 0]
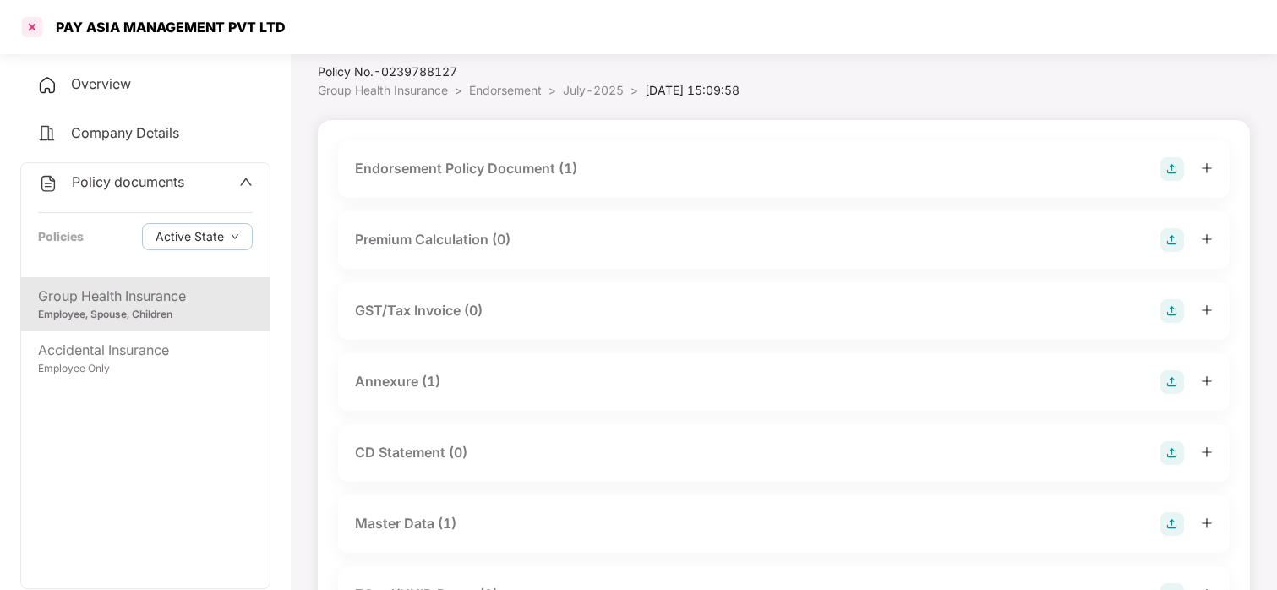
click at [35, 31] on div at bounding box center [32, 27] width 27 height 27
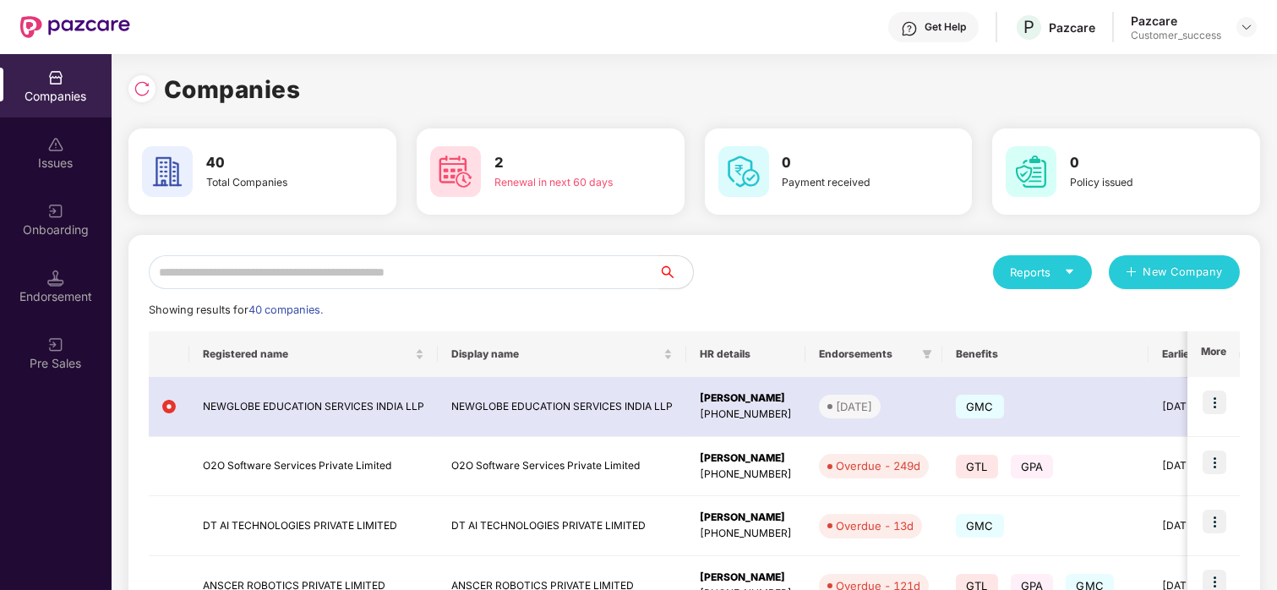
scroll to position [0, 0]
click at [130, 80] on div at bounding box center [141, 88] width 27 height 27
